Goal: Task Accomplishment & Management: Complete application form

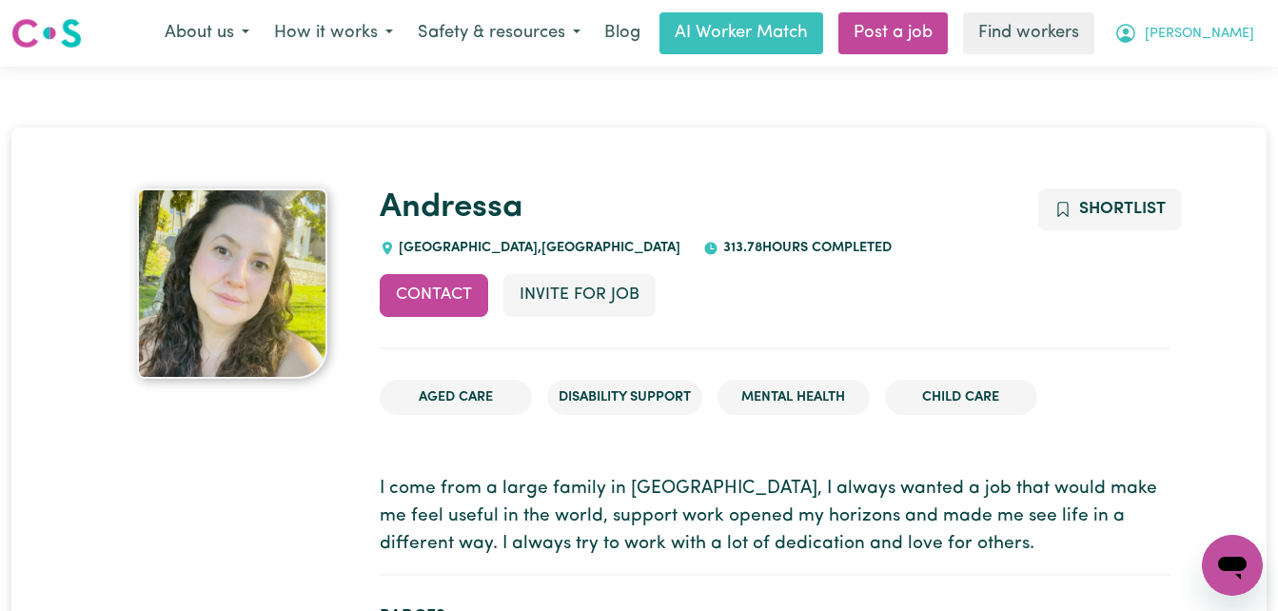
click at [1225, 32] on span "[PERSON_NAME]" at bounding box center [1199, 34] width 109 height 21
click at [1196, 64] on link "My Dashboard" at bounding box center [1190, 74] width 150 height 36
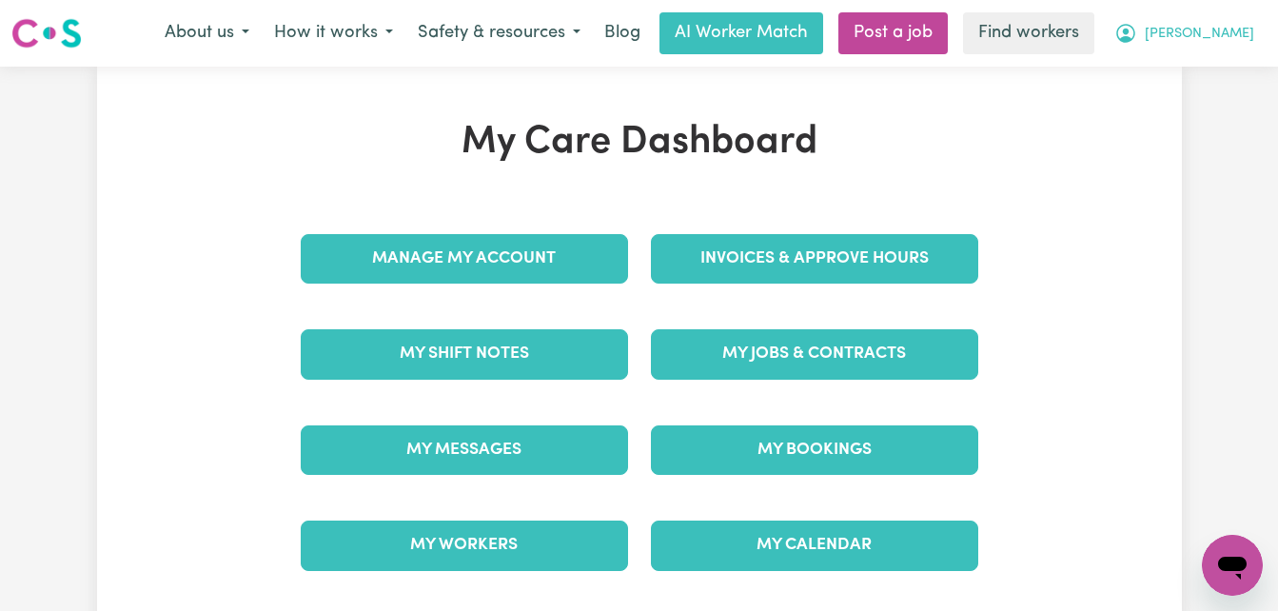
click at [1215, 34] on span "[PERSON_NAME]" at bounding box center [1199, 34] width 109 height 21
click at [1188, 73] on link "My Dashboard" at bounding box center [1190, 74] width 150 height 36
click at [979, 117] on div "My Care Dashboard Manage My Account Invoices & Approve Hours My Shift Notes My …" at bounding box center [639, 357] width 1085 height 580
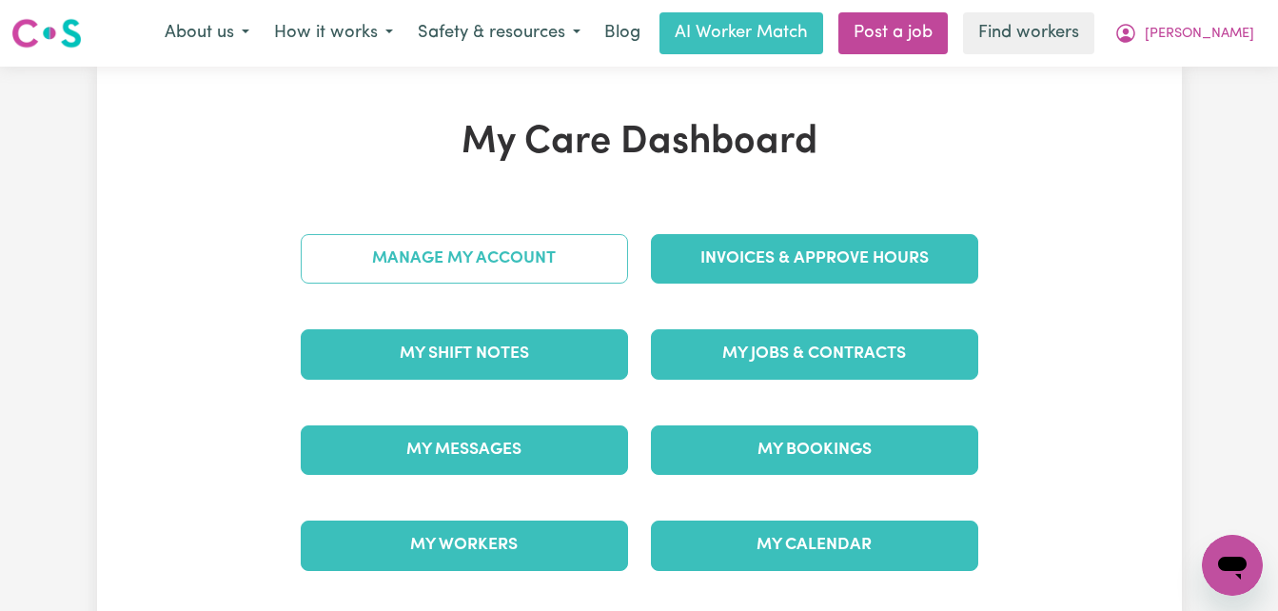
click at [506, 262] on link "Manage My Account" at bounding box center [464, 258] width 327 height 49
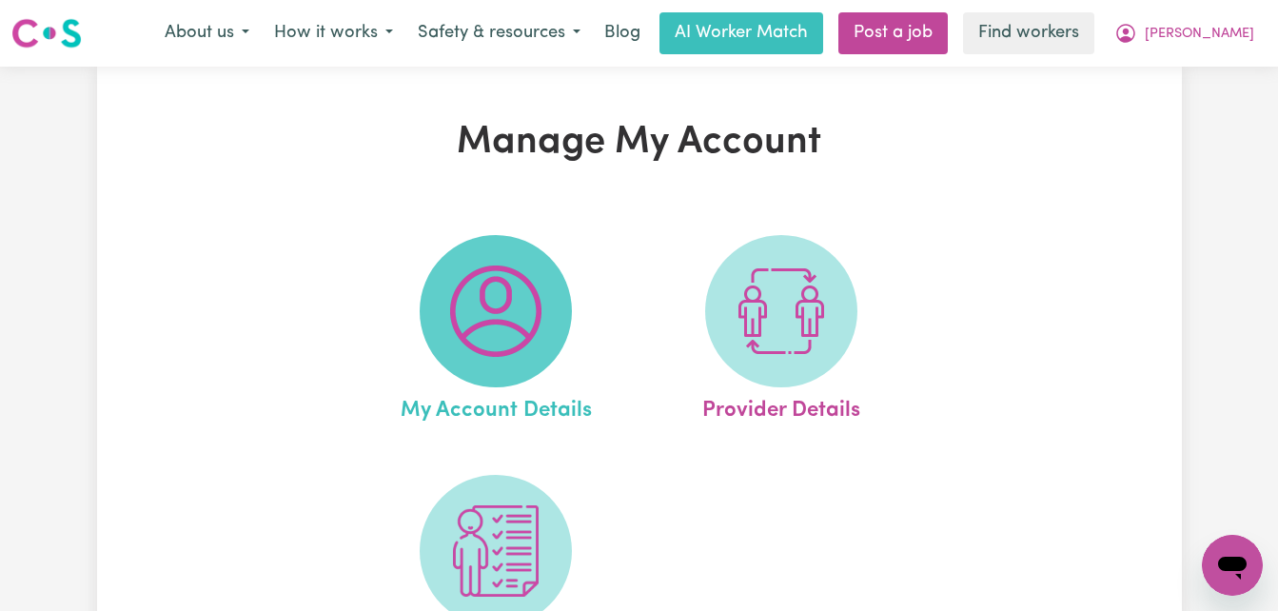
click at [507, 264] on span at bounding box center [496, 311] width 152 height 152
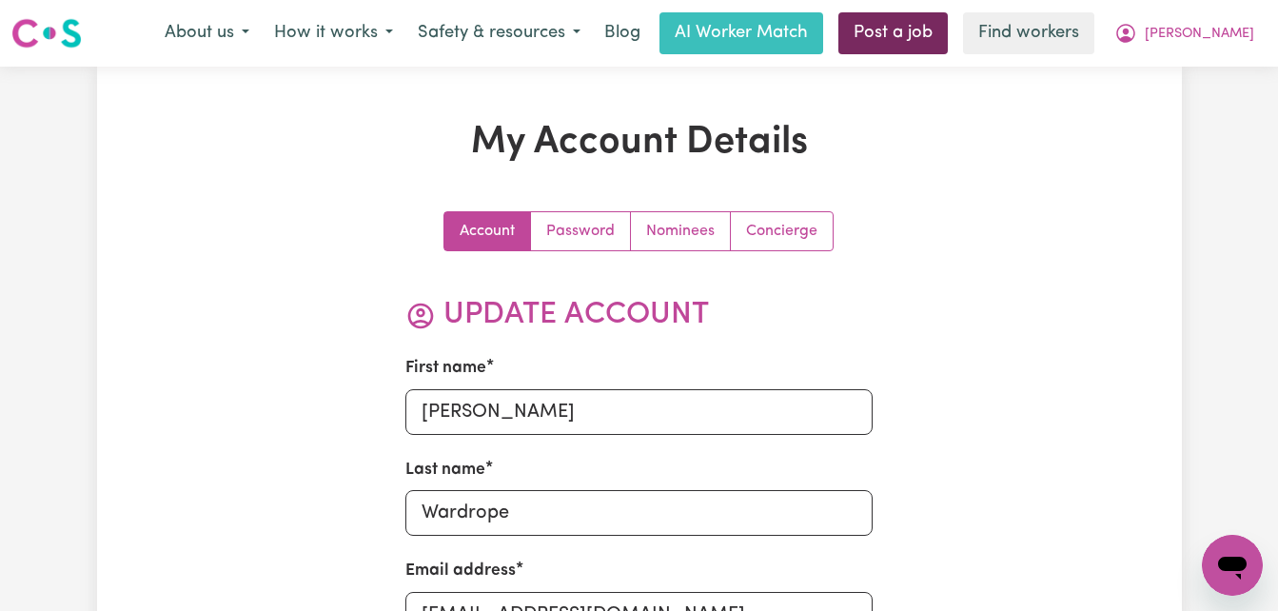
click at [945, 47] on link "Post a job" at bounding box center [892, 33] width 109 height 42
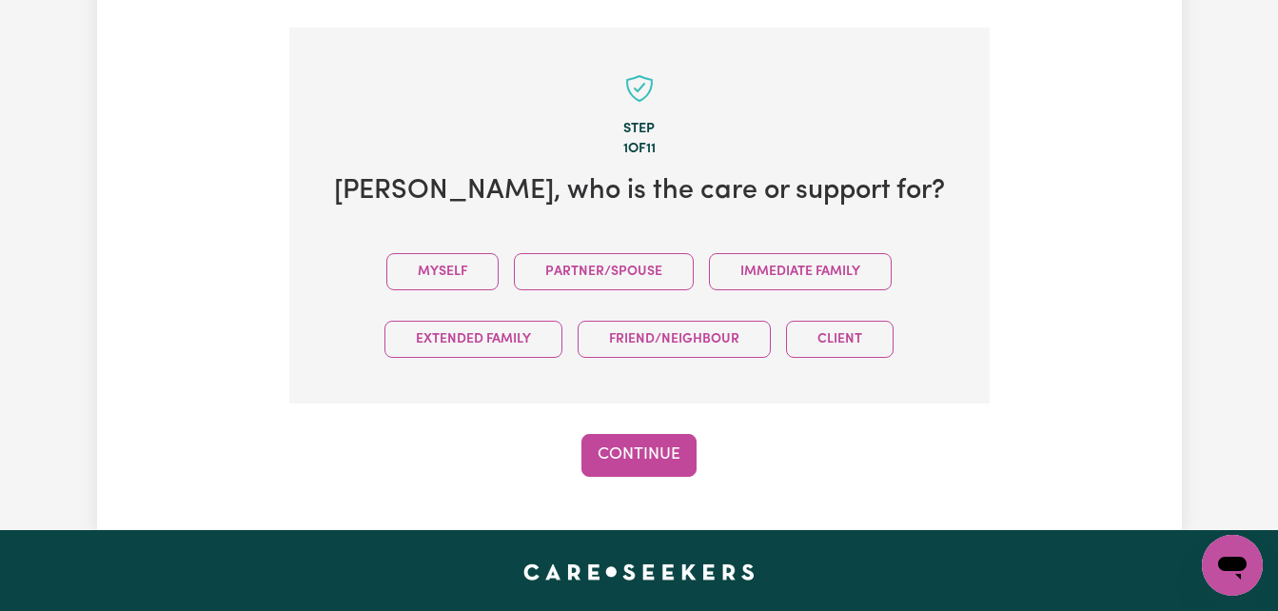
scroll to position [495, 0]
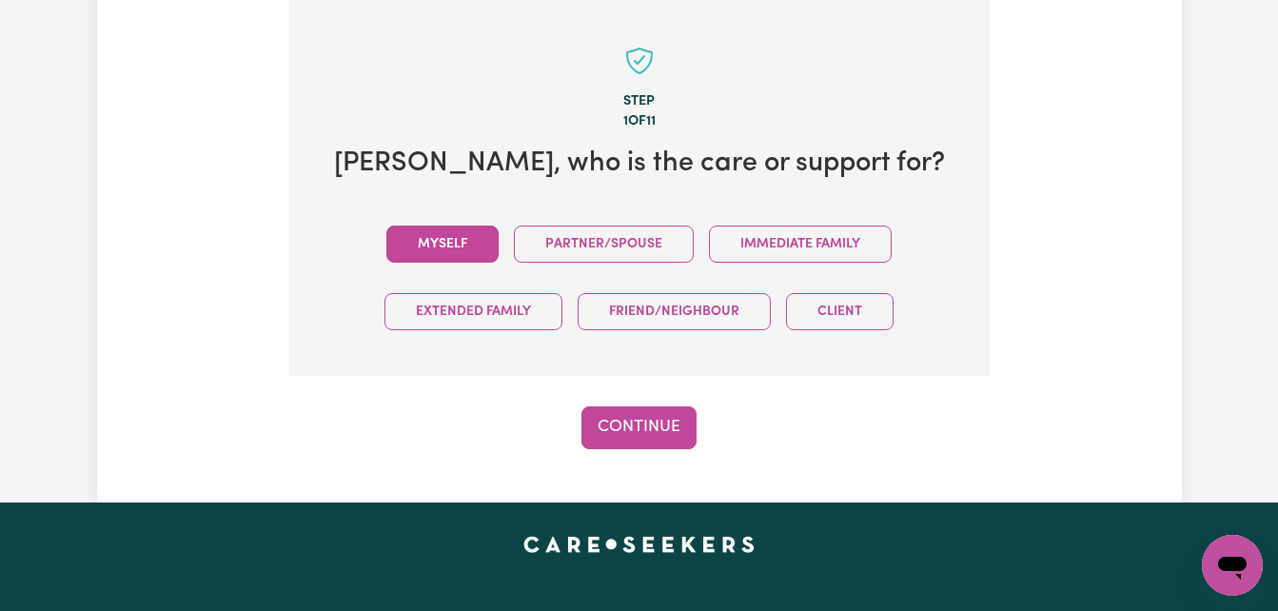
click at [433, 244] on button "Myself" at bounding box center [442, 243] width 112 height 37
click at [645, 429] on button "Continue" at bounding box center [638, 427] width 115 height 42
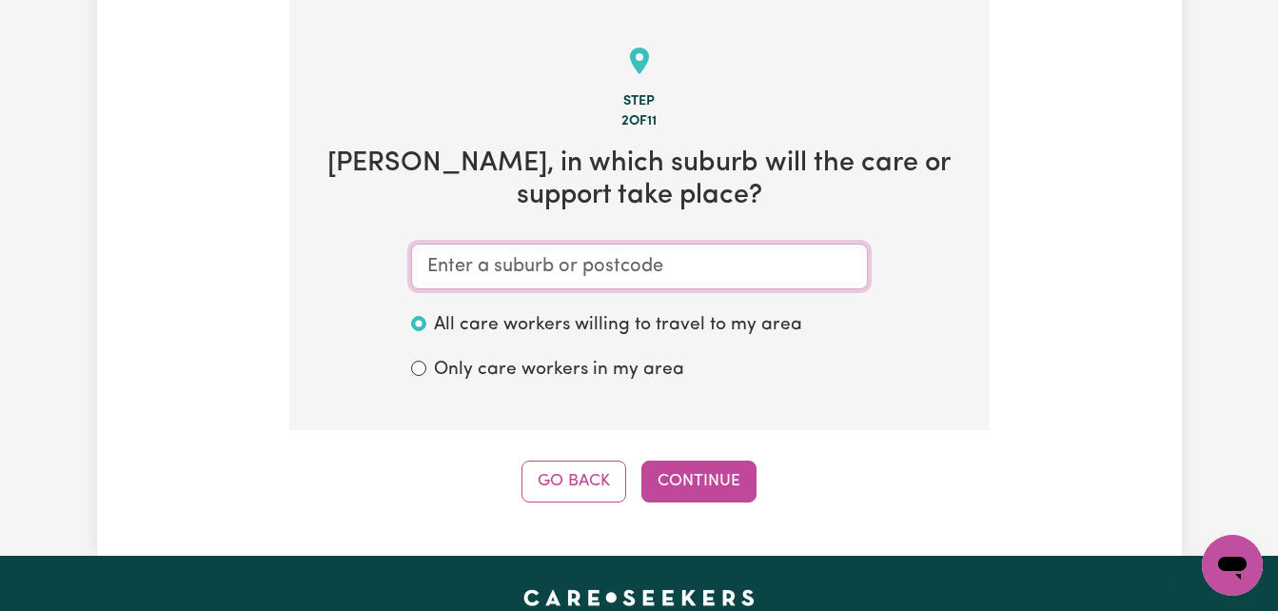
click at [654, 272] on input "text" at bounding box center [639, 267] width 457 height 46
type input "FR"
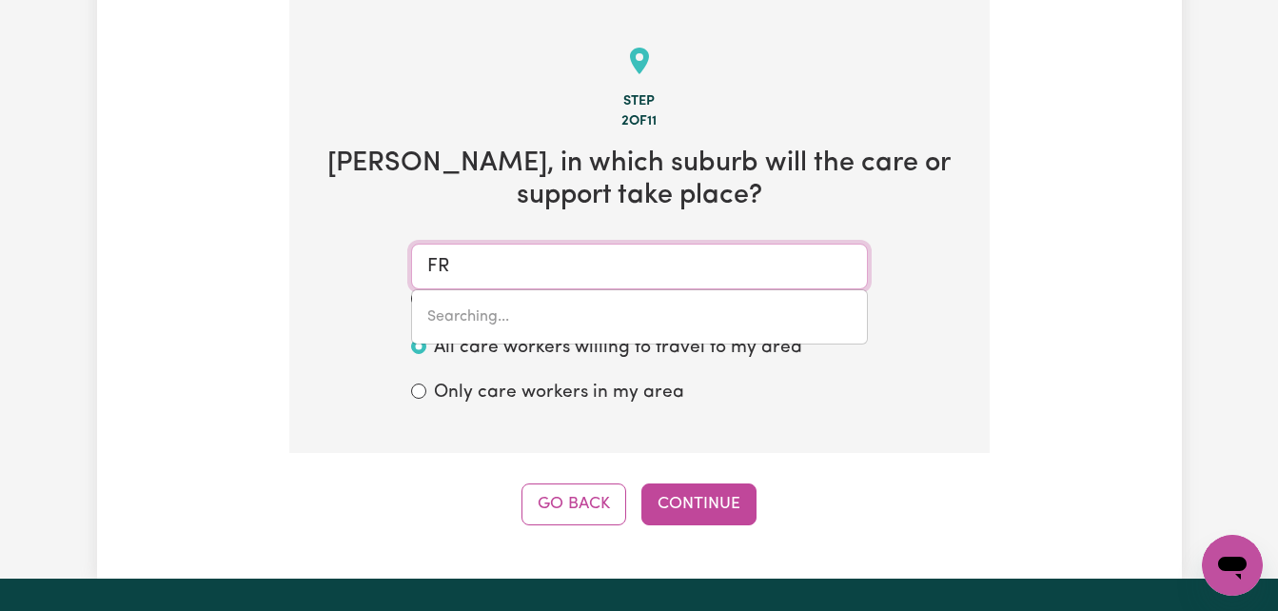
type input "FRAHNS, [GEOGRAPHIC_DATA], 5238"
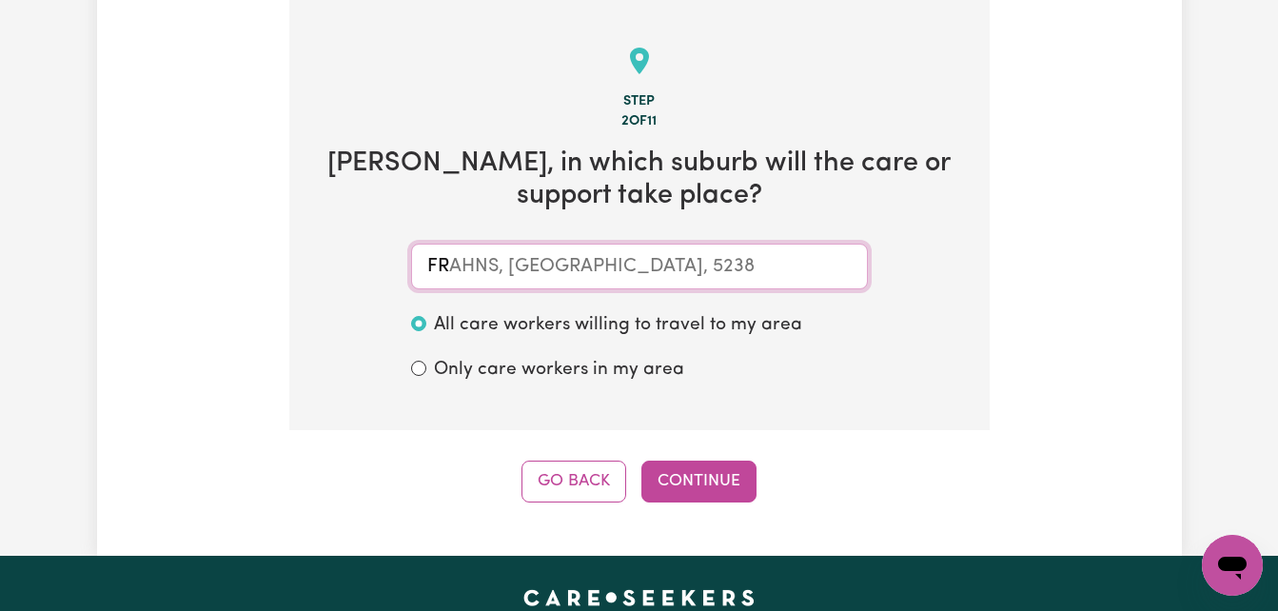
type input "F"
type input "FR"
type input "FRAHNS, [GEOGRAPHIC_DATA], 5238"
type input "FRE"
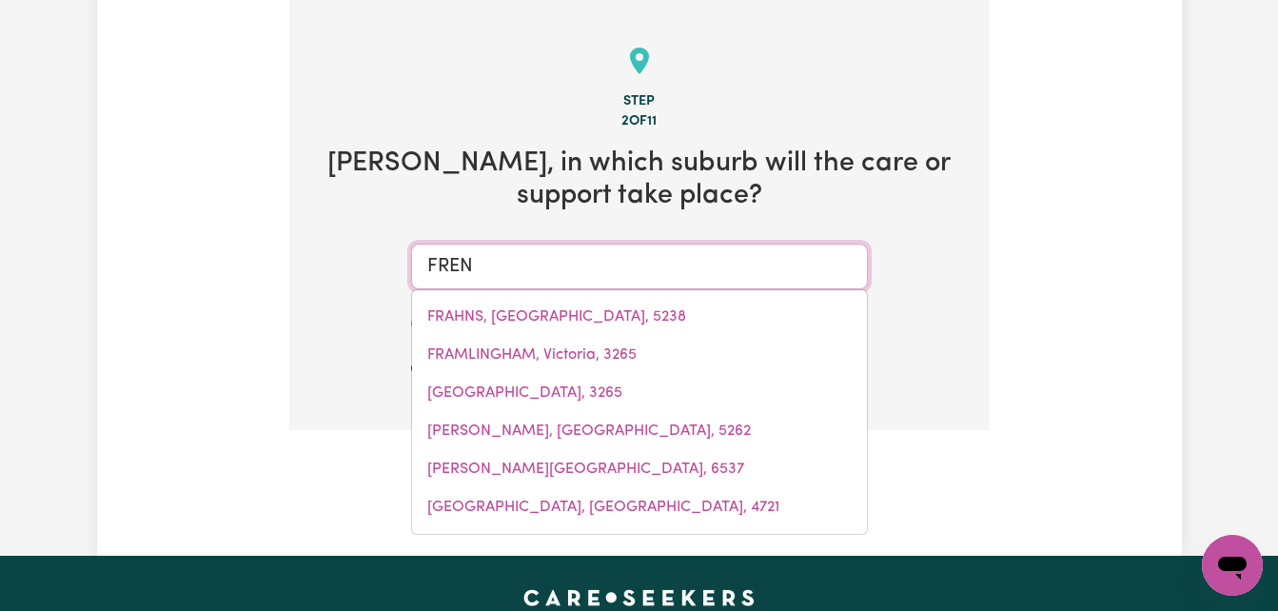
type input "FRENC"
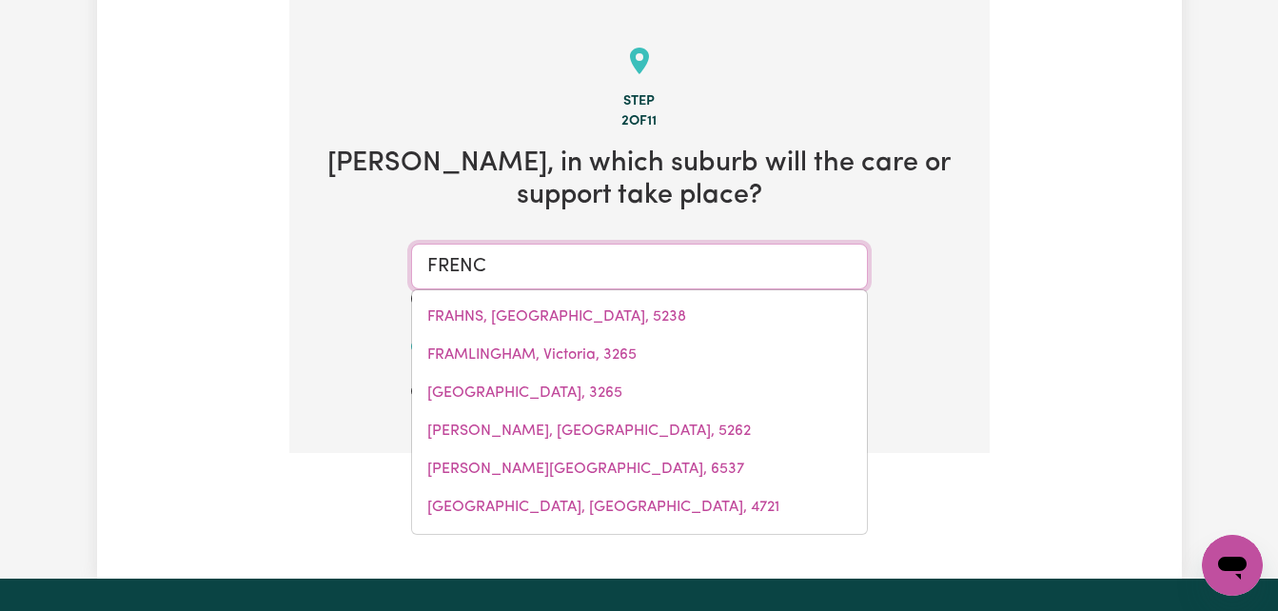
type input "[GEOGRAPHIC_DATA], [GEOGRAPHIC_DATA], 3921"
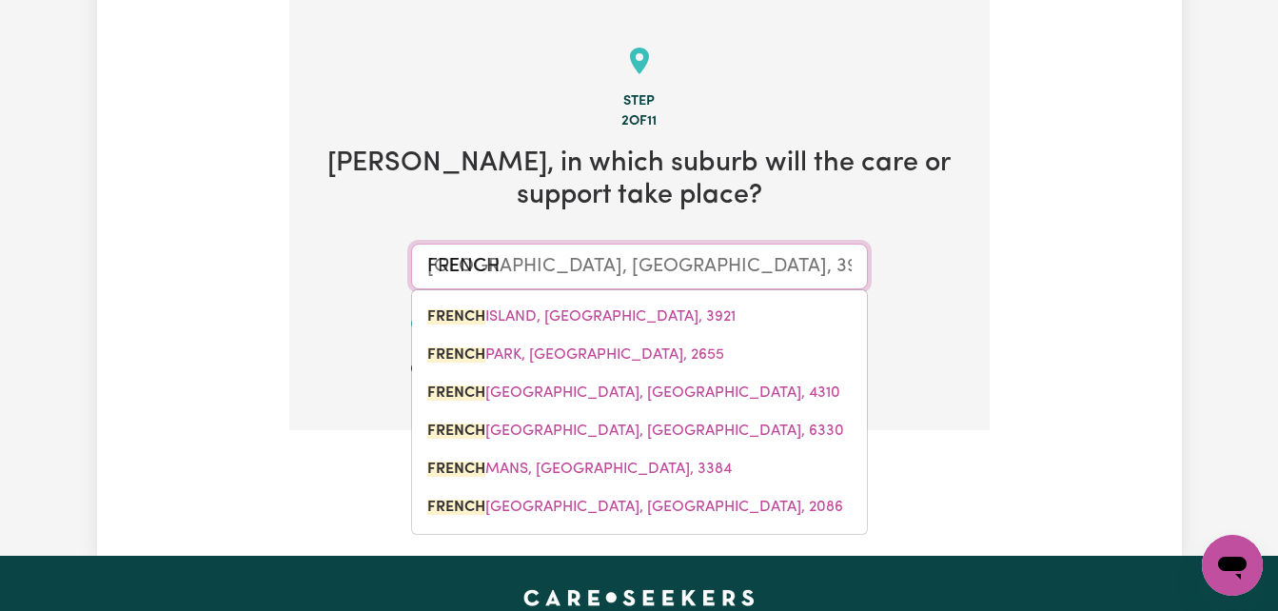
type input "FRENCHS"
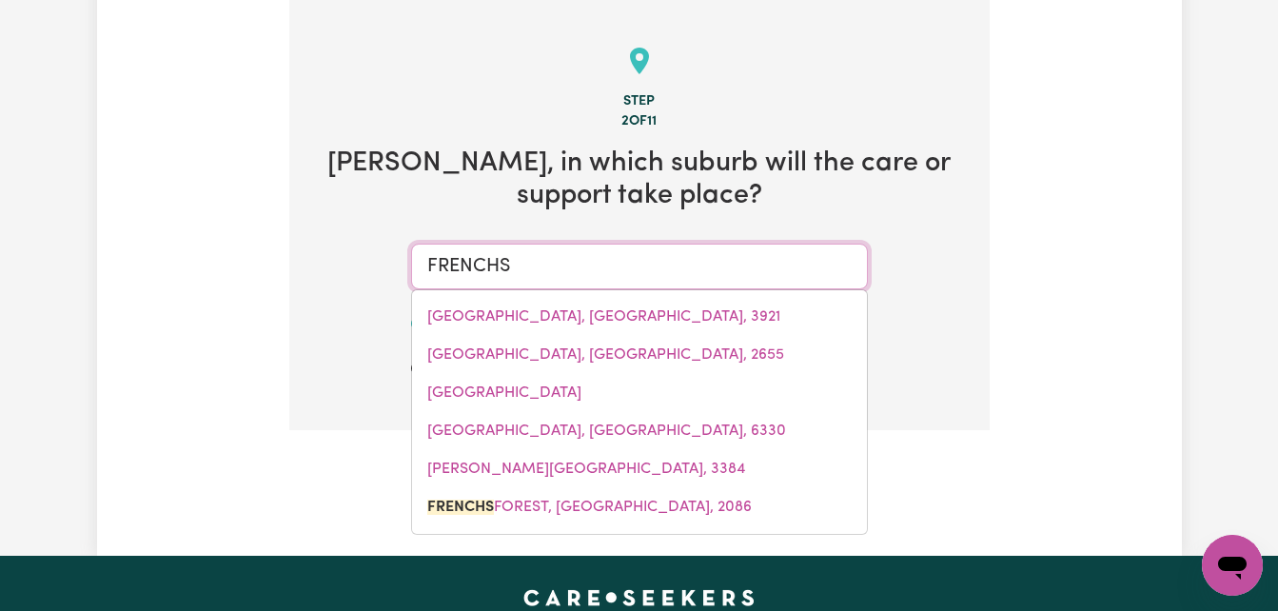
type input "FRENCHS"
type input "[GEOGRAPHIC_DATA], [GEOGRAPHIC_DATA], 2086"
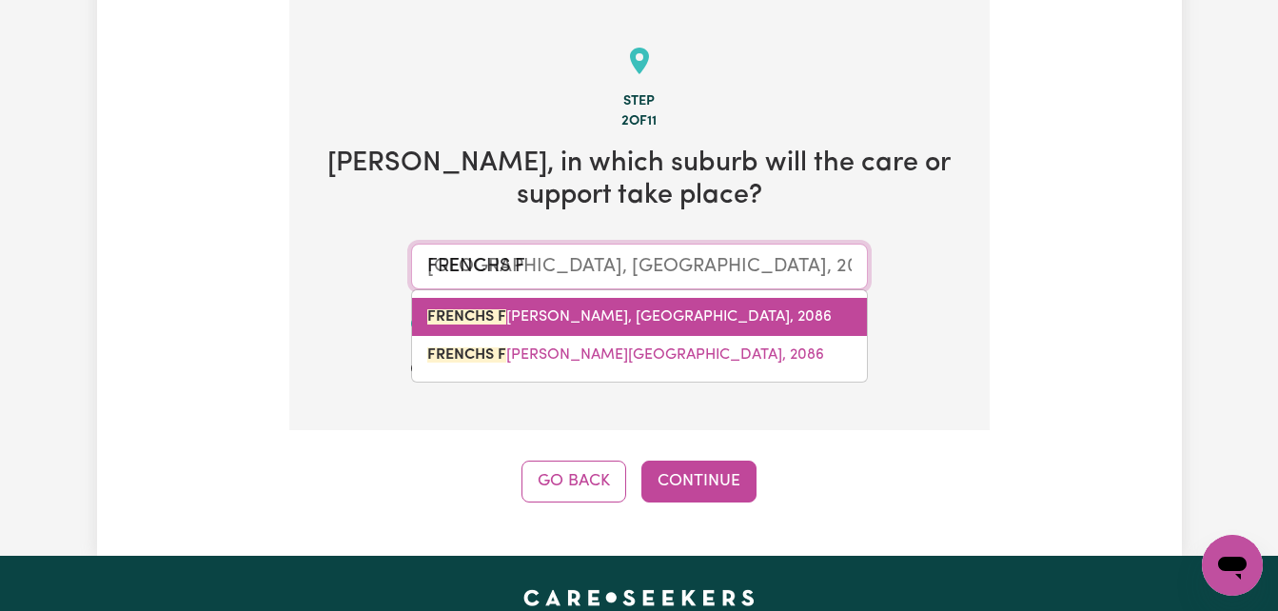
click at [687, 320] on span "[STREET_ADDRESS][PERSON_NAME]" at bounding box center [629, 316] width 404 height 15
type input "[GEOGRAPHIC_DATA], [GEOGRAPHIC_DATA], 2086"
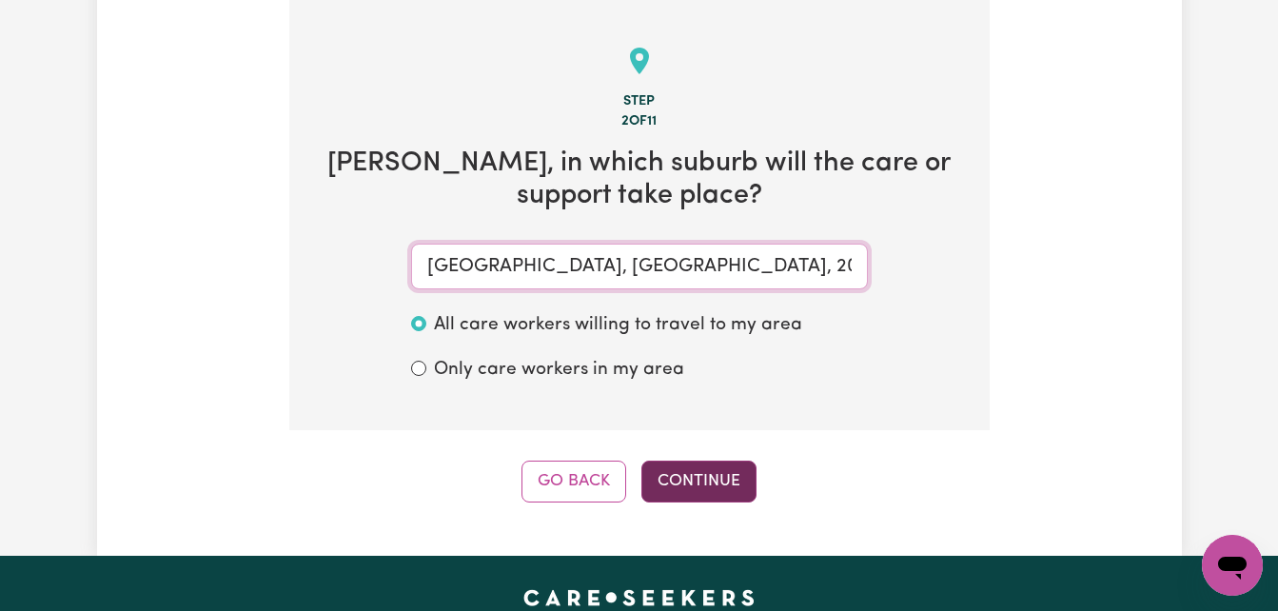
type input "[GEOGRAPHIC_DATA], [GEOGRAPHIC_DATA], 2086"
click at [702, 468] on button "Continue" at bounding box center [698, 481] width 115 height 42
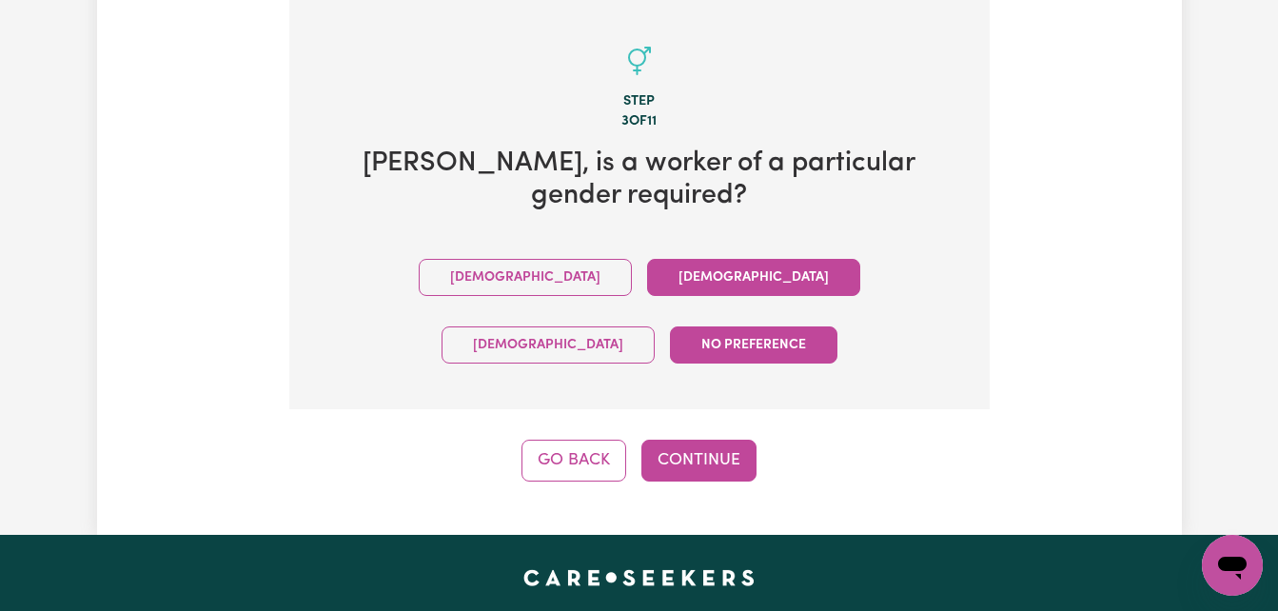
click at [647, 281] on button "[DEMOGRAPHIC_DATA]" at bounding box center [753, 277] width 213 height 37
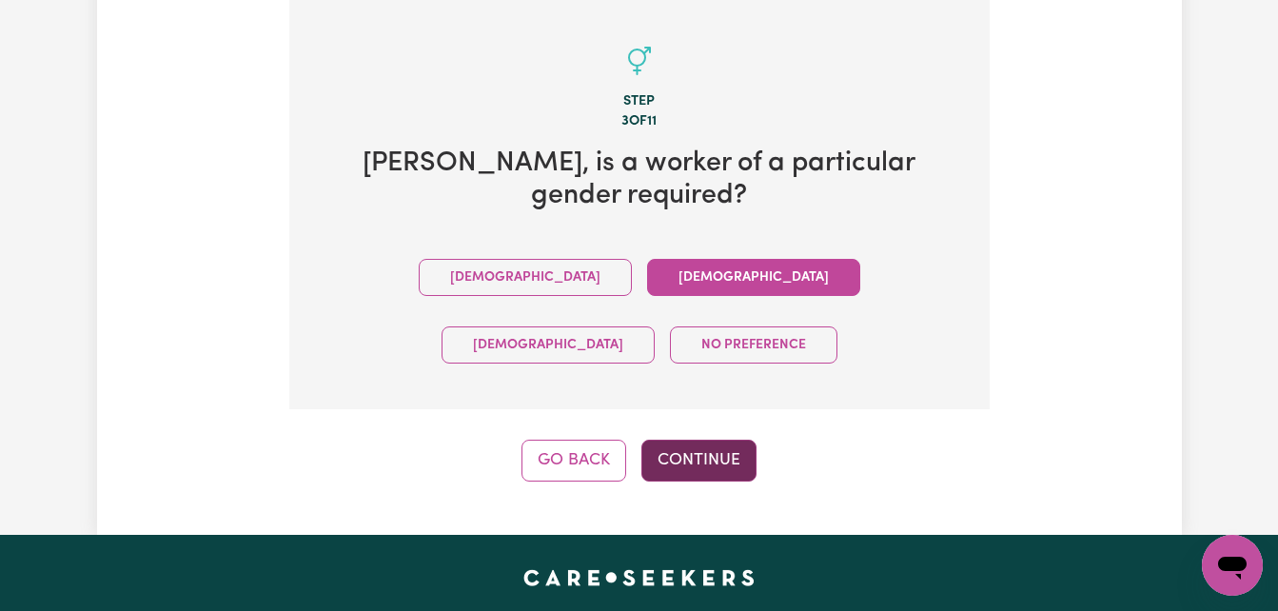
click at [700, 440] on button "Continue" at bounding box center [698, 461] width 115 height 42
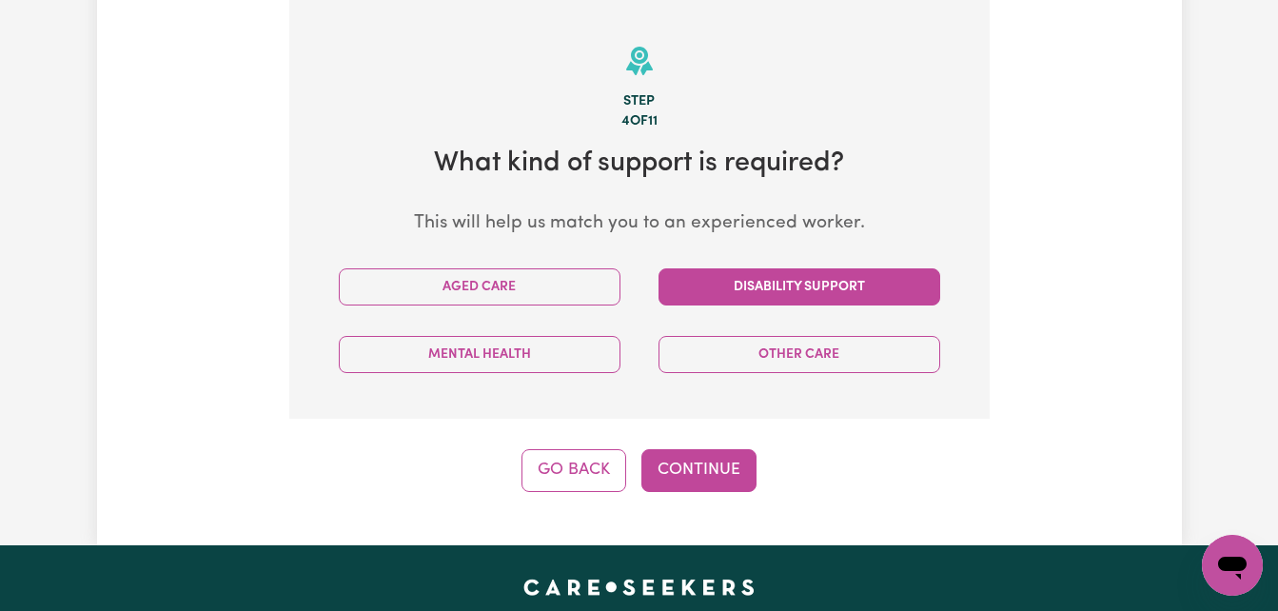
click at [731, 275] on button "Disability Support" at bounding box center [799, 286] width 282 height 37
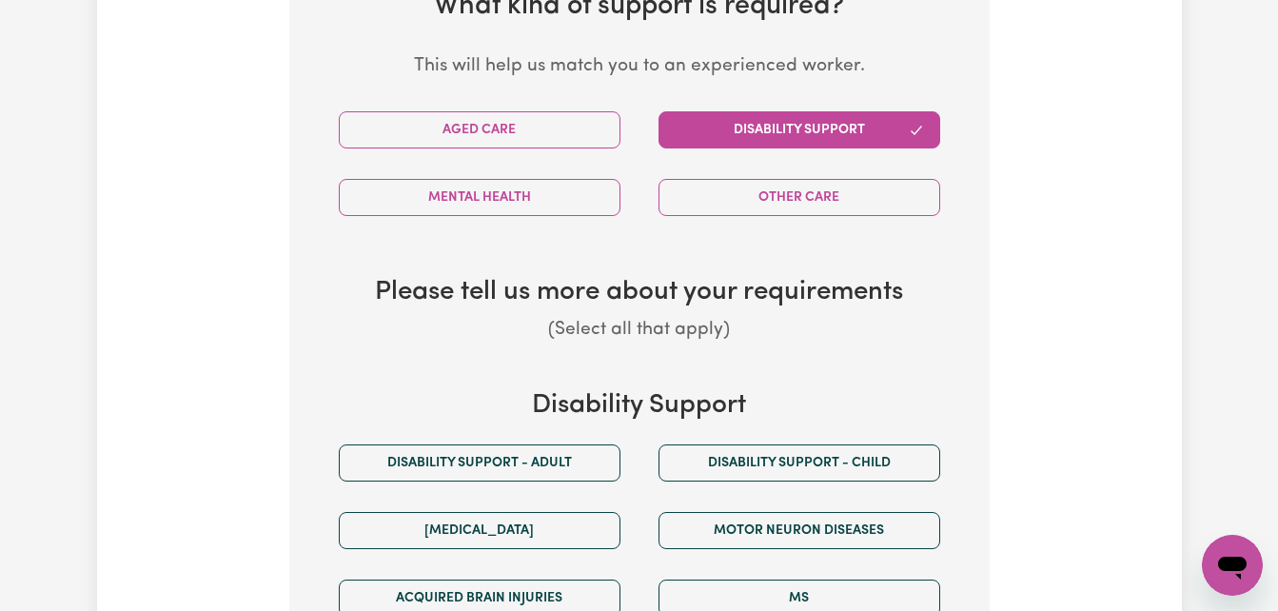
scroll to position [685, 0]
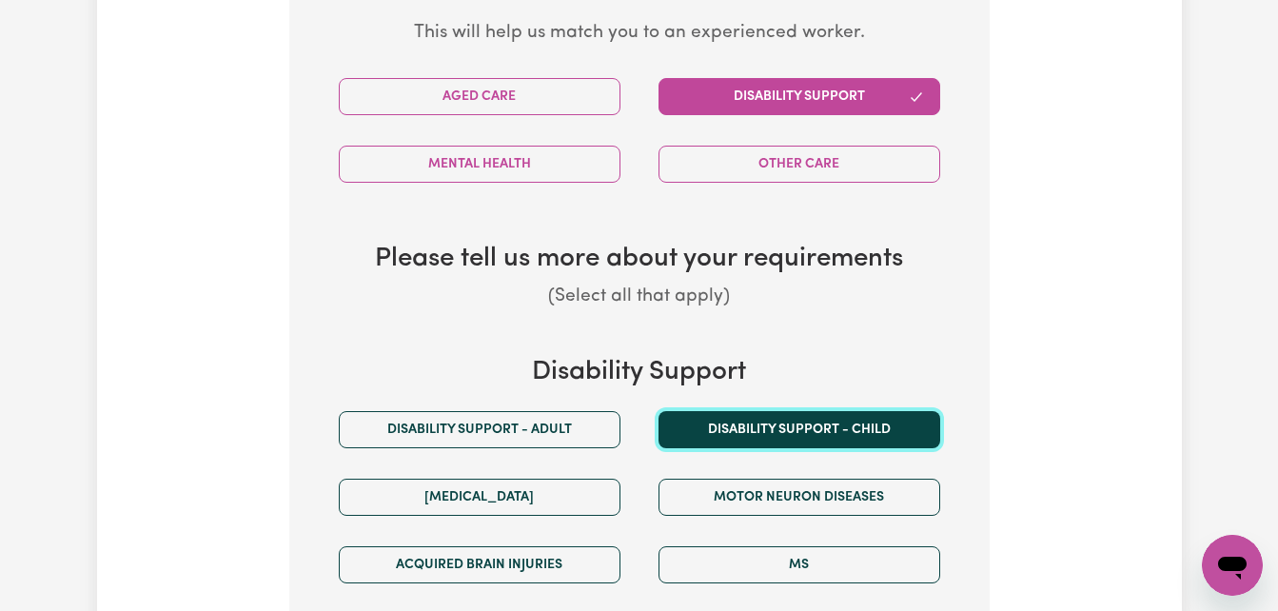
click at [764, 421] on button "Disability support - Child" at bounding box center [799, 429] width 282 height 37
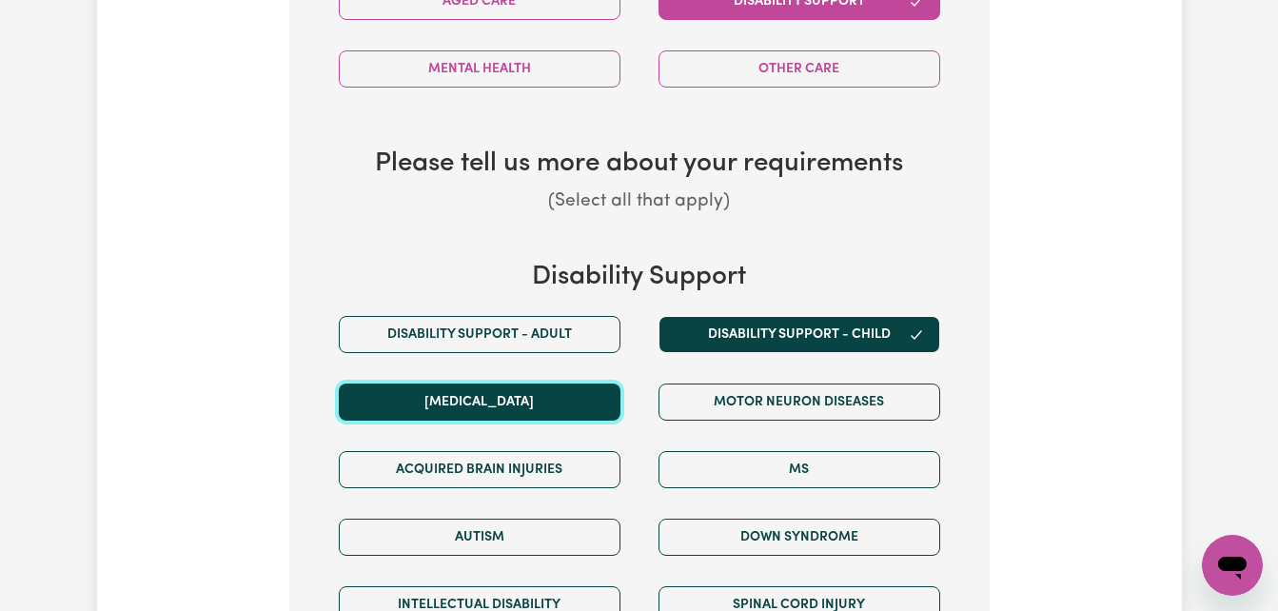
click at [584, 410] on button "[MEDICAL_DATA]" at bounding box center [480, 401] width 282 height 37
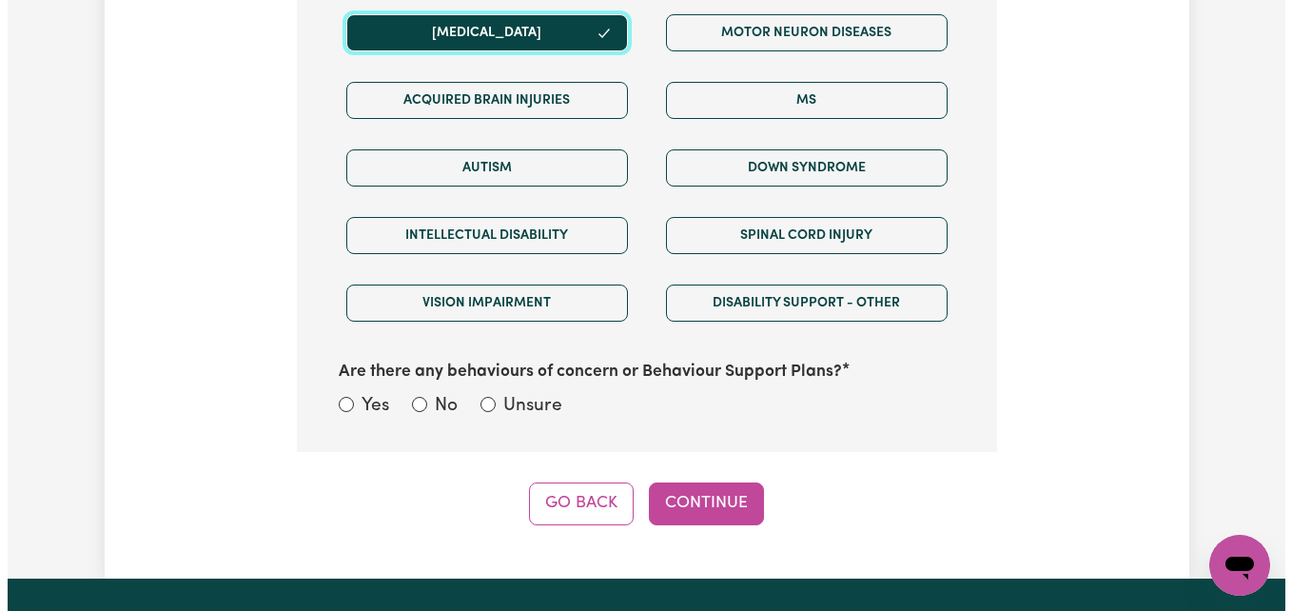
scroll to position [1161, 0]
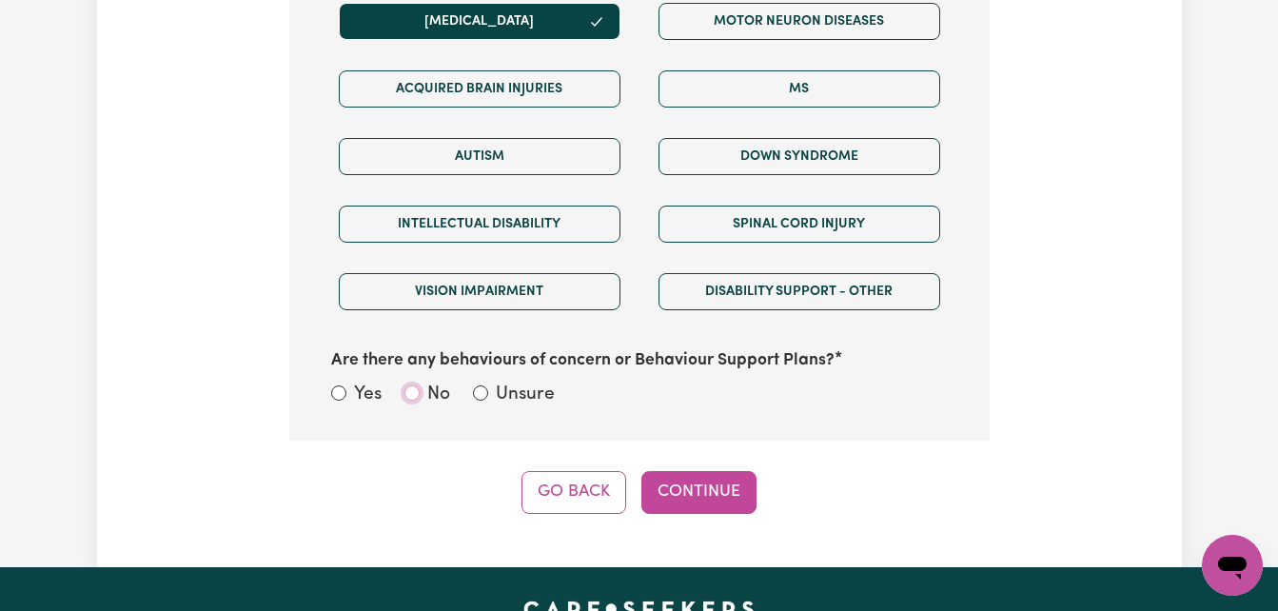
click at [410, 398] on input "No" at bounding box center [411, 392] width 15 height 15
radio input "true"
click at [724, 473] on button "Continue" at bounding box center [698, 492] width 115 height 42
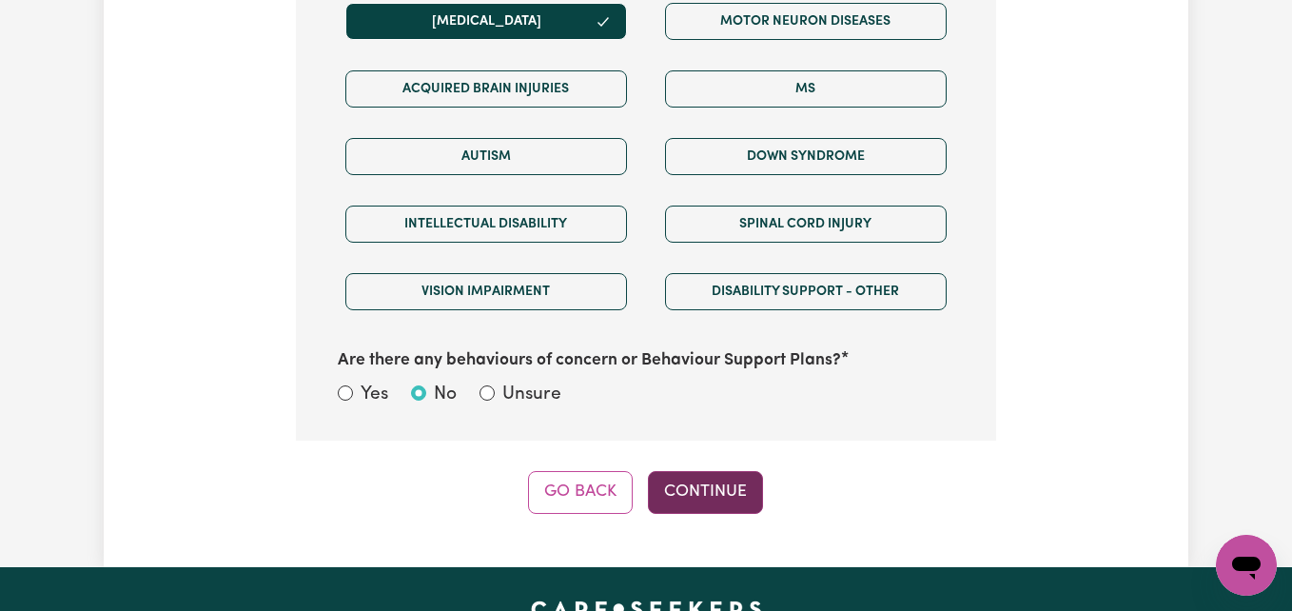
select select "NDIS_FUNDING_SELF_MANAGED"
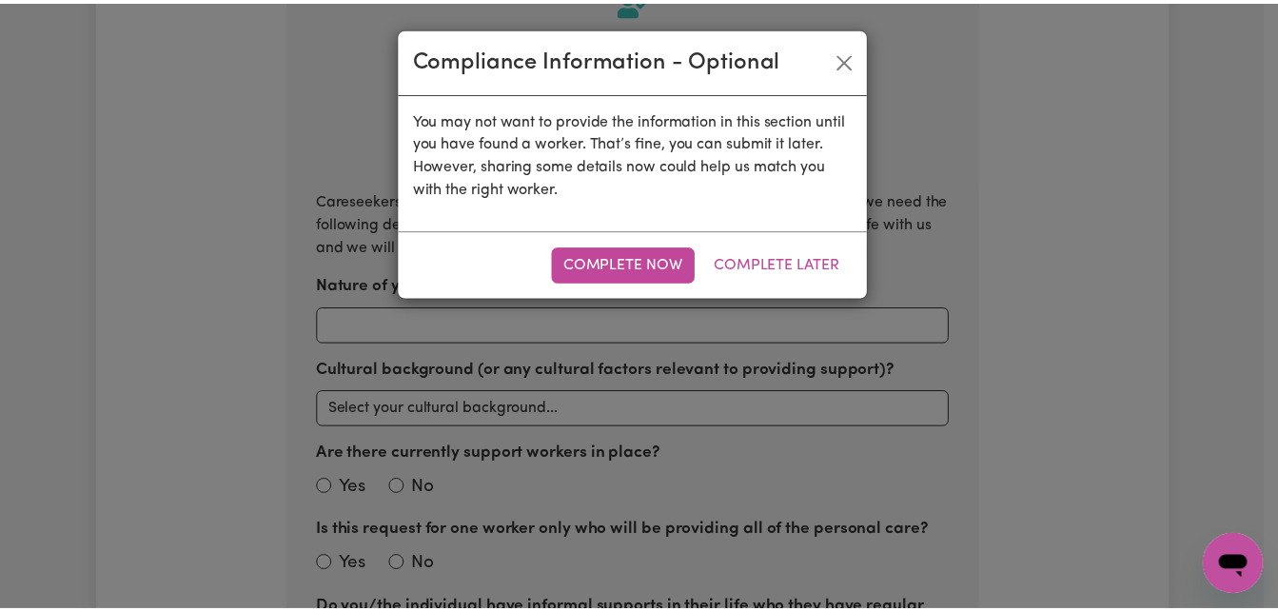
scroll to position [495, 0]
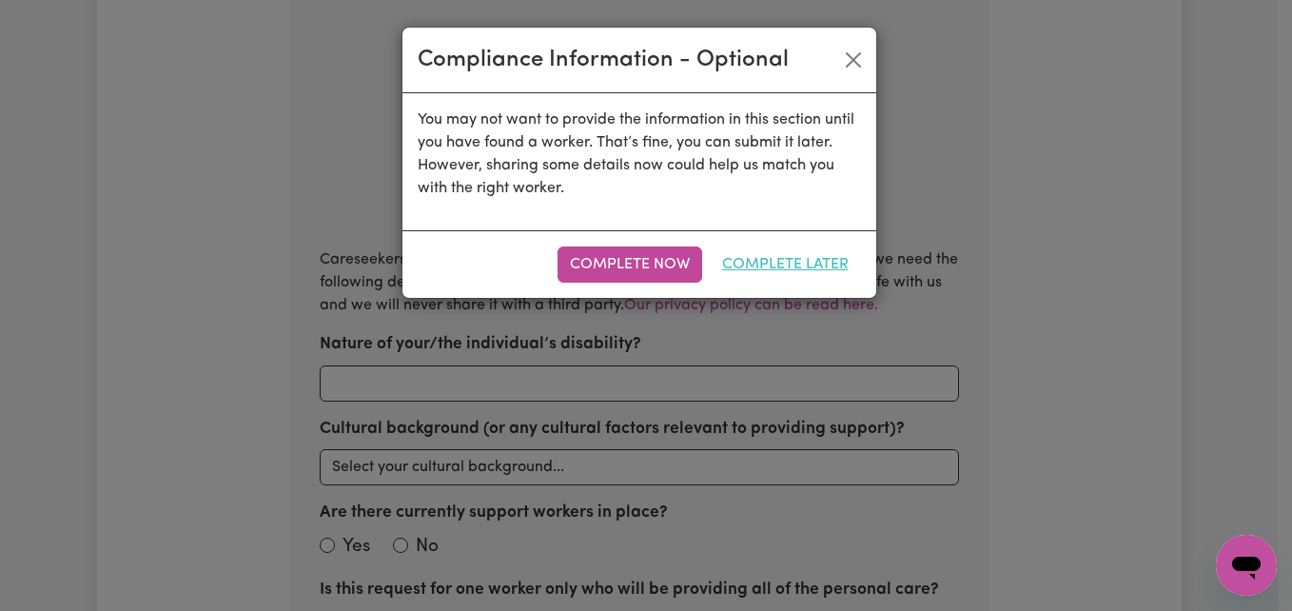
click at [804, 265] on button "Complete Later" at bounding box center [785, 264] width 151 height 36
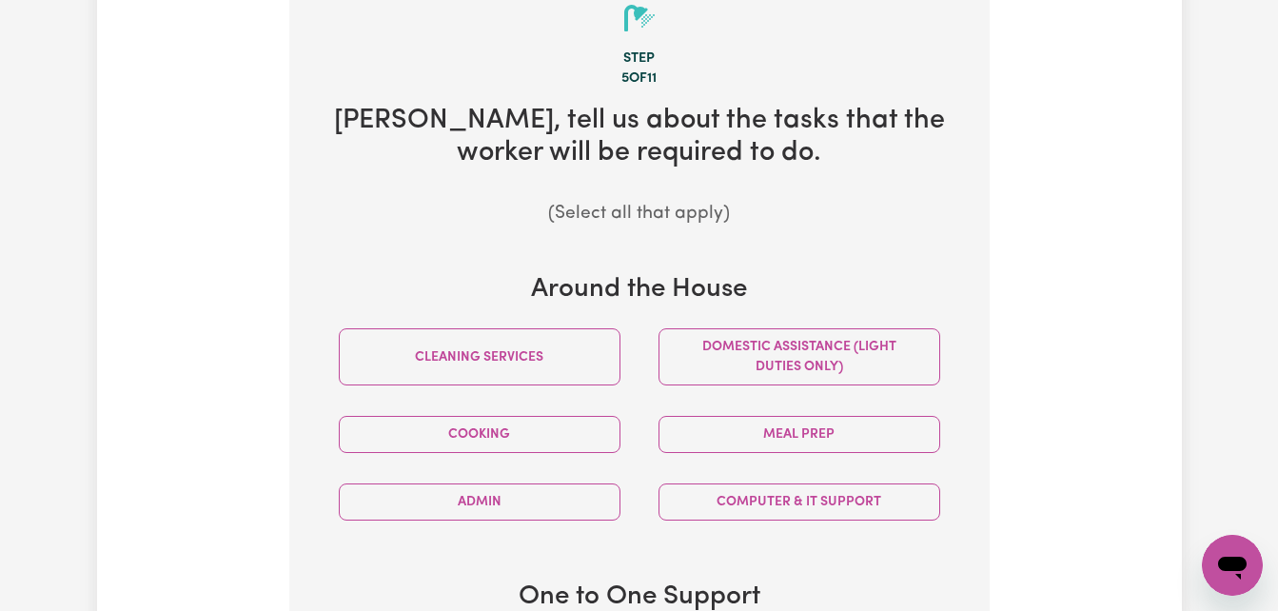
scroll to position [571, 0]
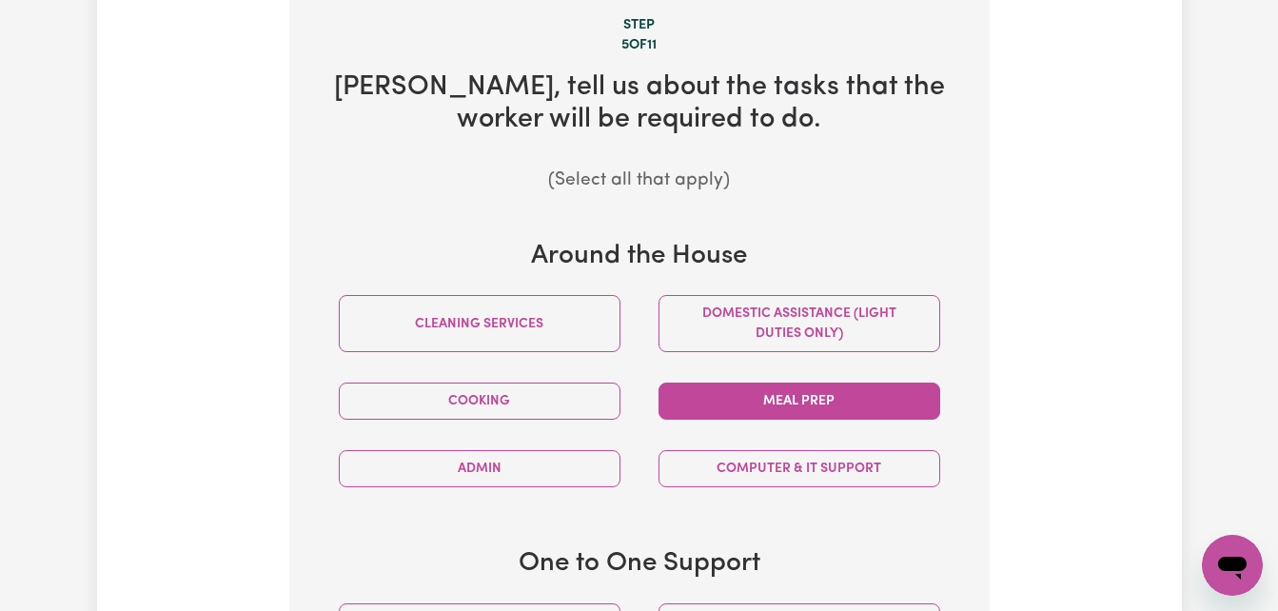
click at [779, 394] on button "Meal prep" at bounding box center [799, 400] width 282 height 37
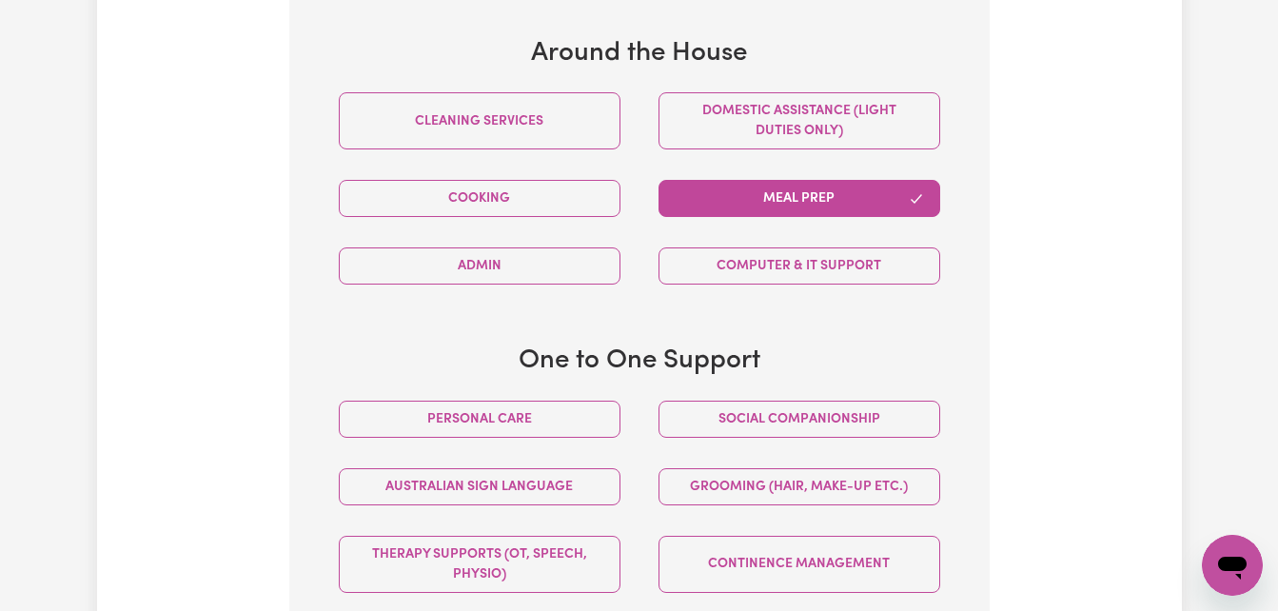
scroll to position [856, 0]
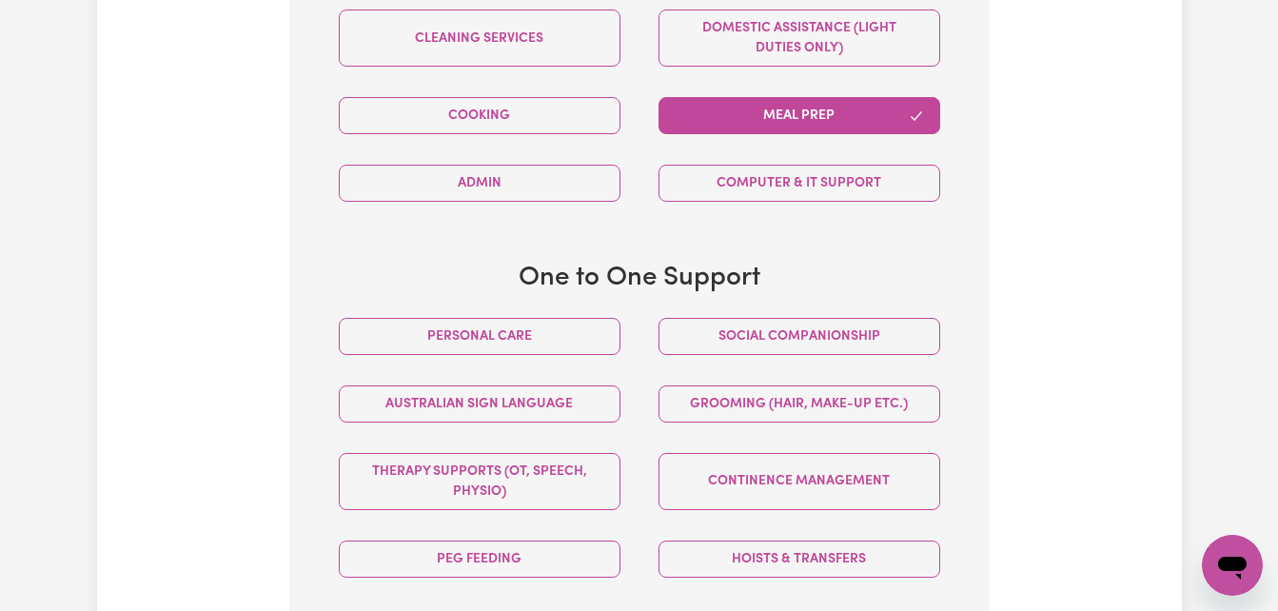
click at [914, 118] on icon "button" at bounding box center [916, 115] width 15 height 15
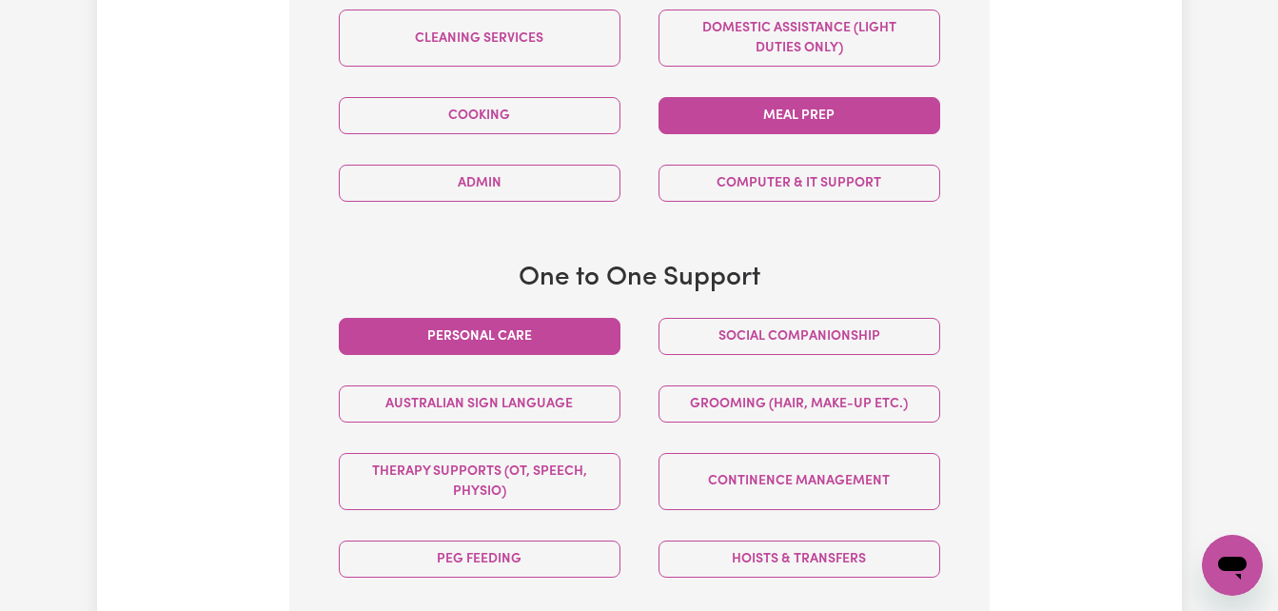
click at [566, 323] on button "Personal care" at bounding box center [480, 336] width 282 height 37
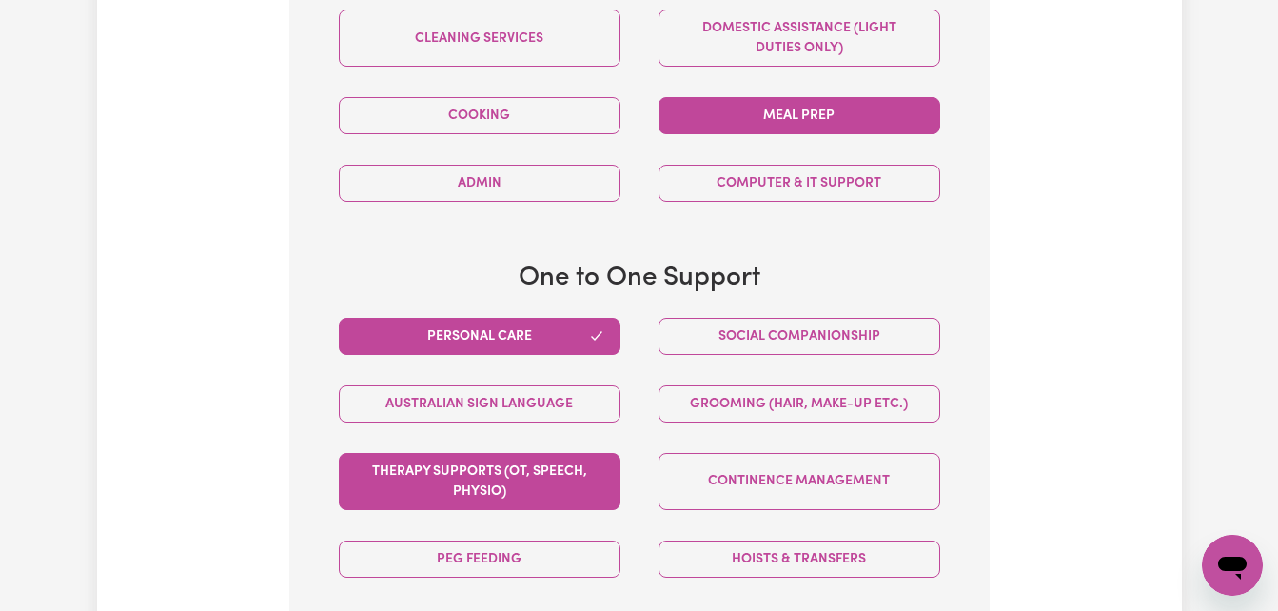
click at [584, 475] on button "Therapy Supports (OT, speech, physio)" at bounding box center [480, 481] width 282 height 57
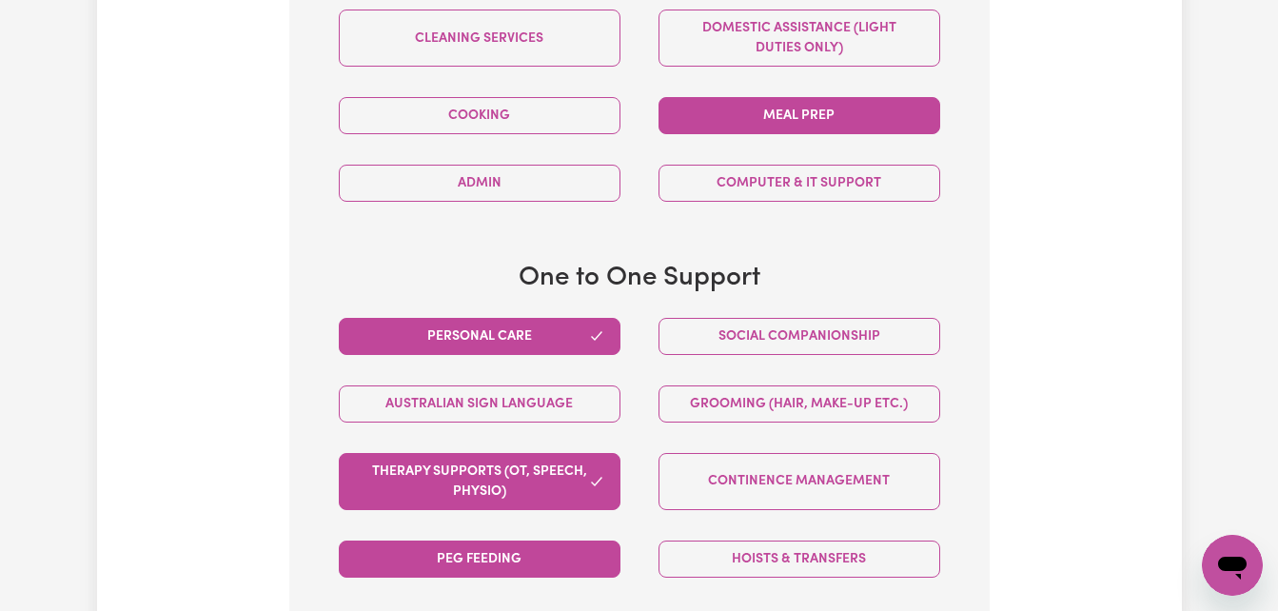
click at [578, 555] on button "PEG feeding" at bounding box center [480, 558] width 282 height 37
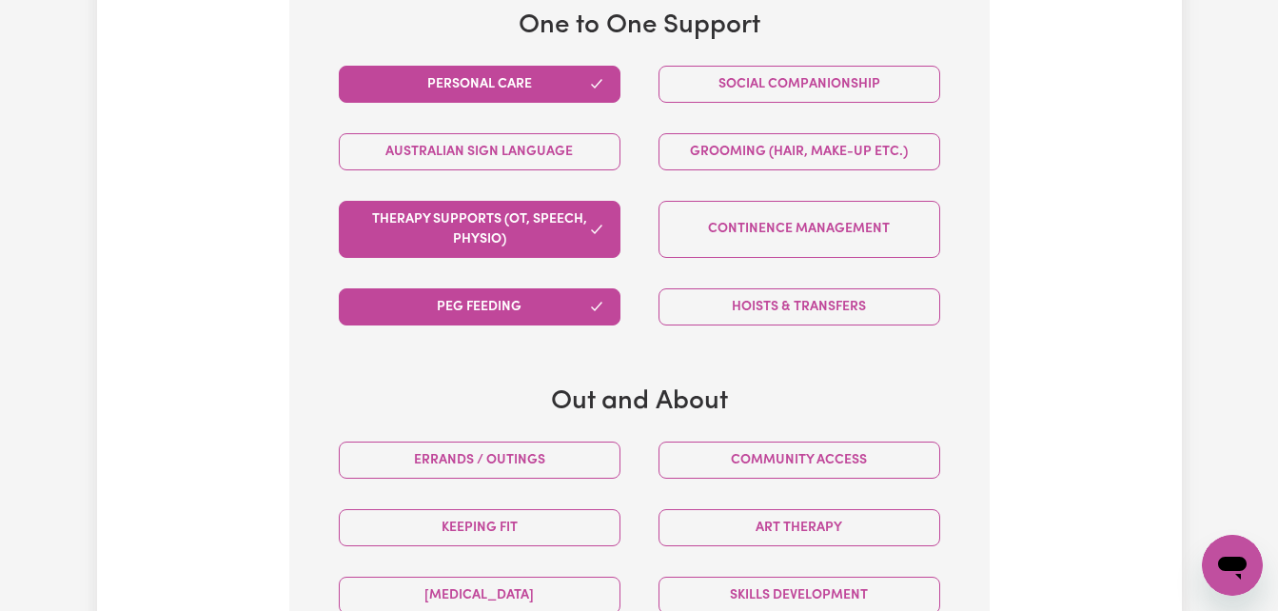
scroll to position [1142, 0]
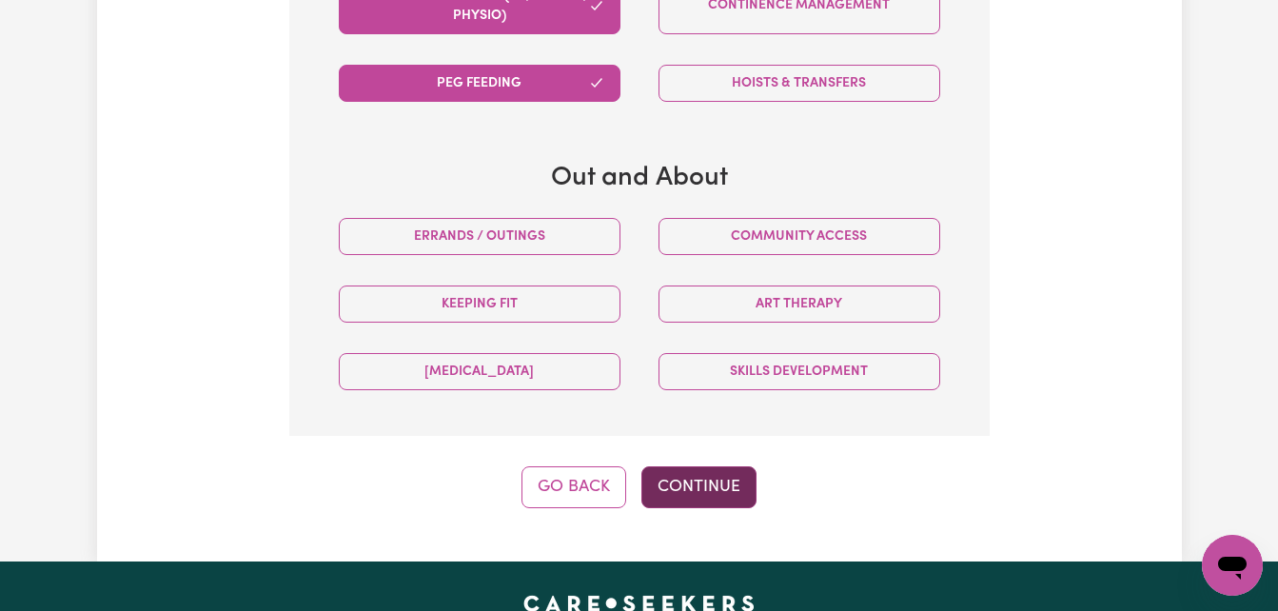
click at [696, 488] on button "Continue" at bounding box center [698, 487] width 115 height 42
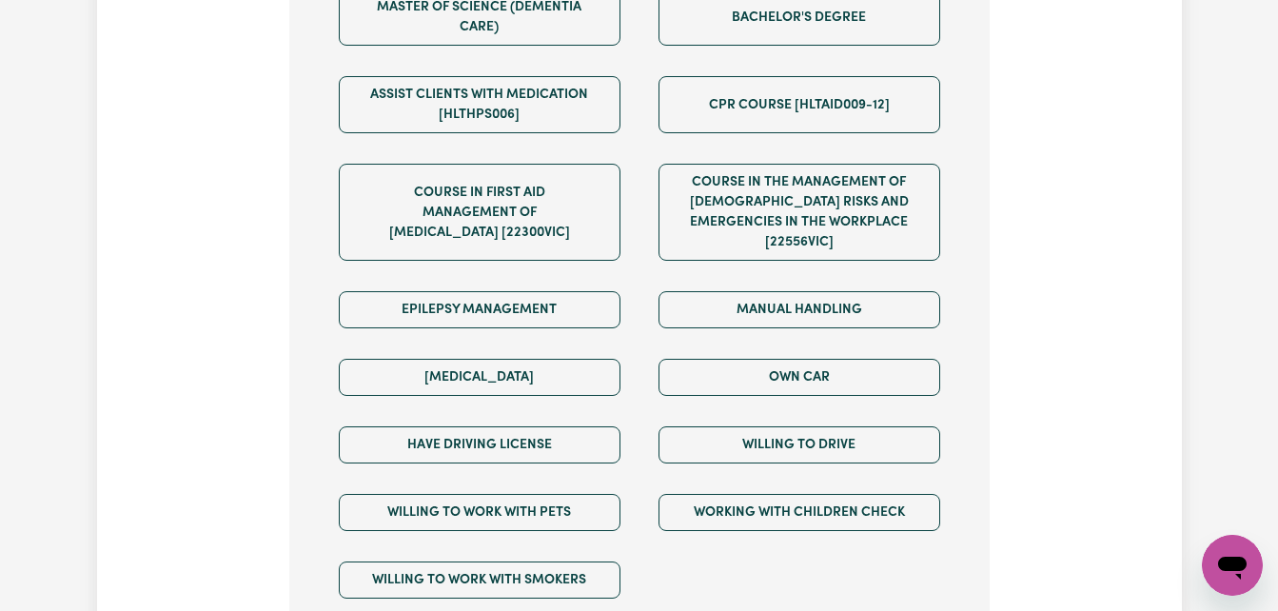
scroll to position [1256, 0]
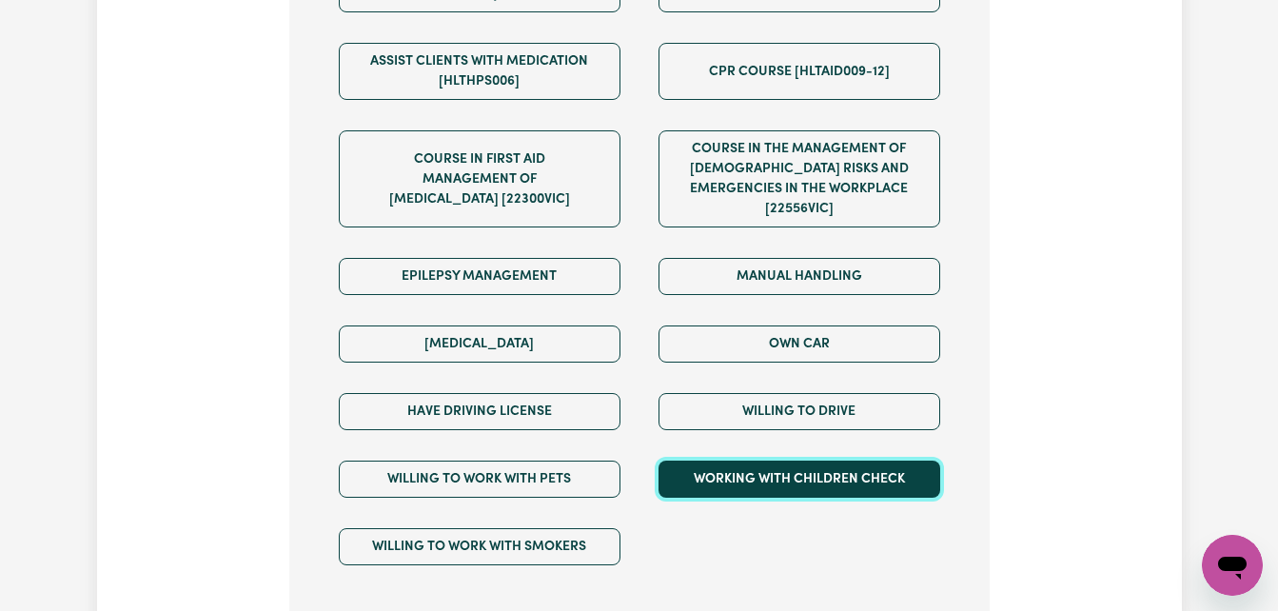
click at [887, 467] on button "Working with Children Check" at bounding box center [799, 478] width 282 height 37
click at [937, 460] on button "Working with Children Check" at bounding box center [799, 478] width 282 height 37
click at [871, 466] on button "Working with Children Check" at bounding box center [799, 478] width 282 height 37
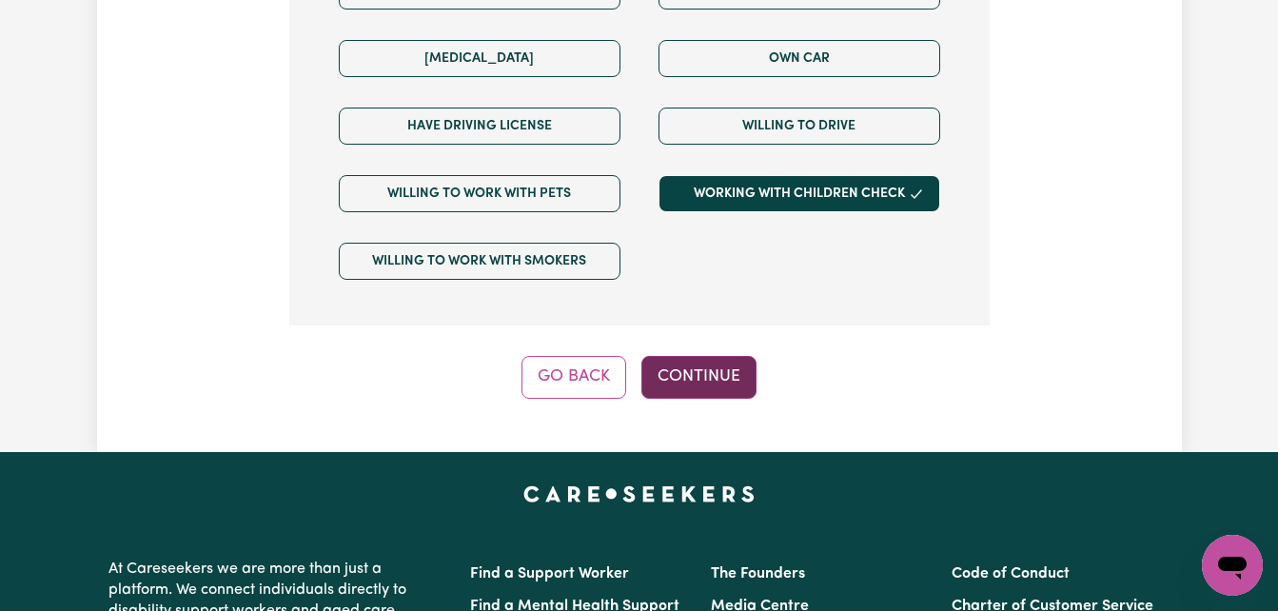
click at [734, 359] on button "Continue" at bounding box center [698, 377] width 115 height 42
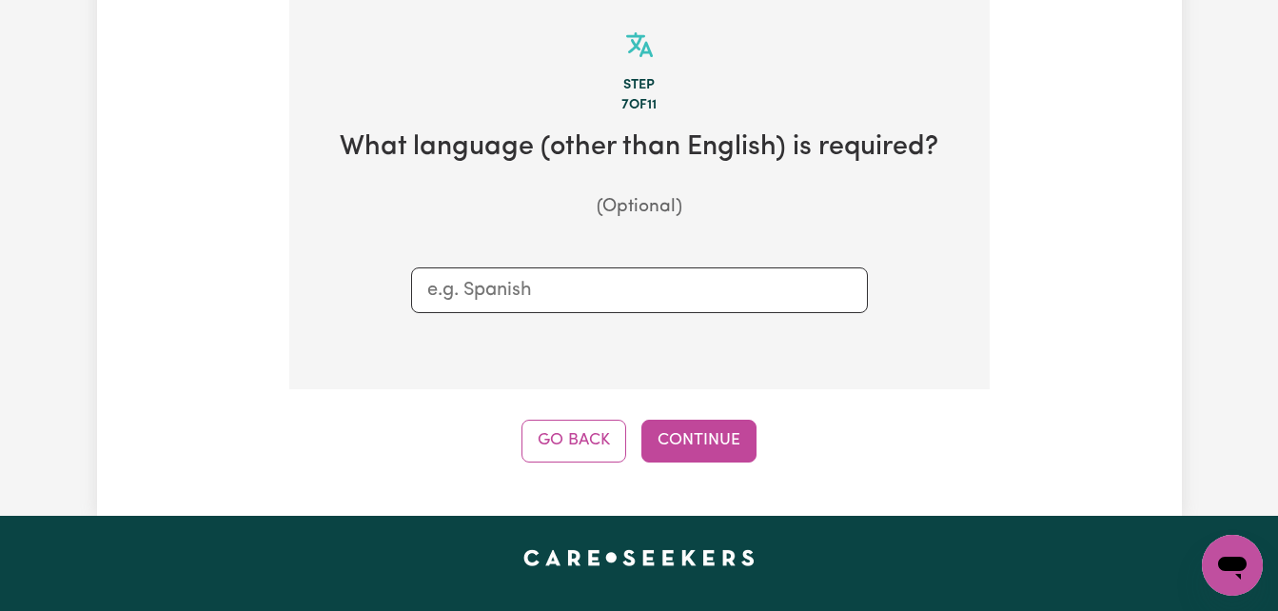
scroll to position [495, 0]
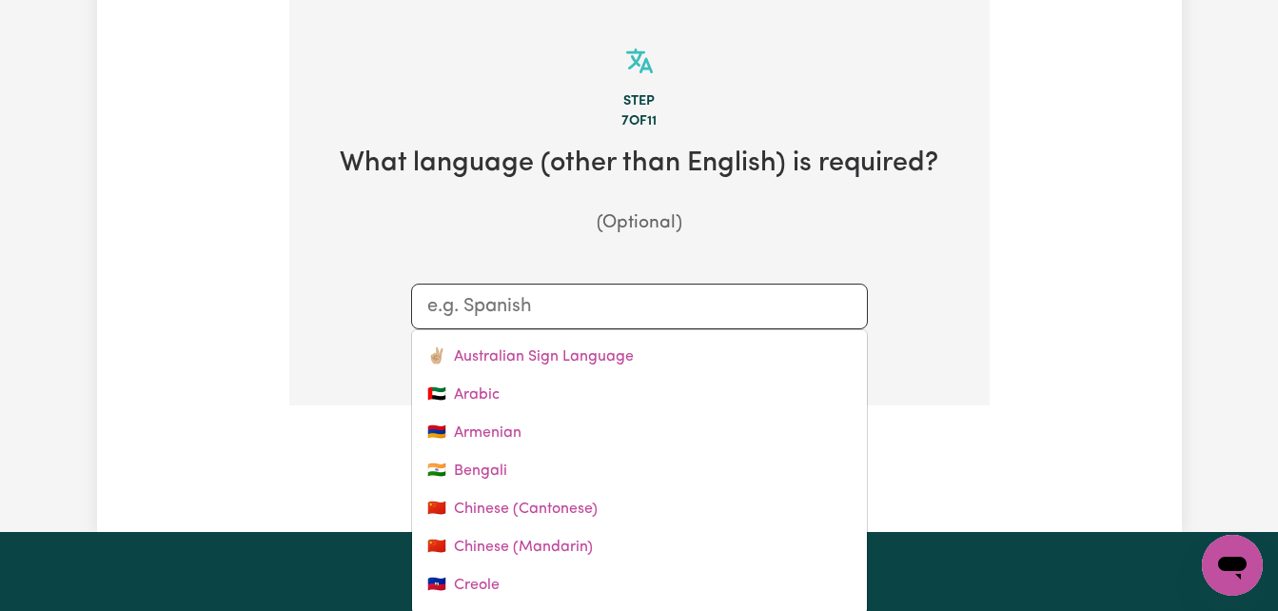
click at [695, 307] on input "text" at bounding box center [639, 306] width 424 height 29
click at [992, 202] on div "Tell us your care and support requirements Welcome to Careseekers. We are excit…" at bounding box center [639, 51] width 723 height 853
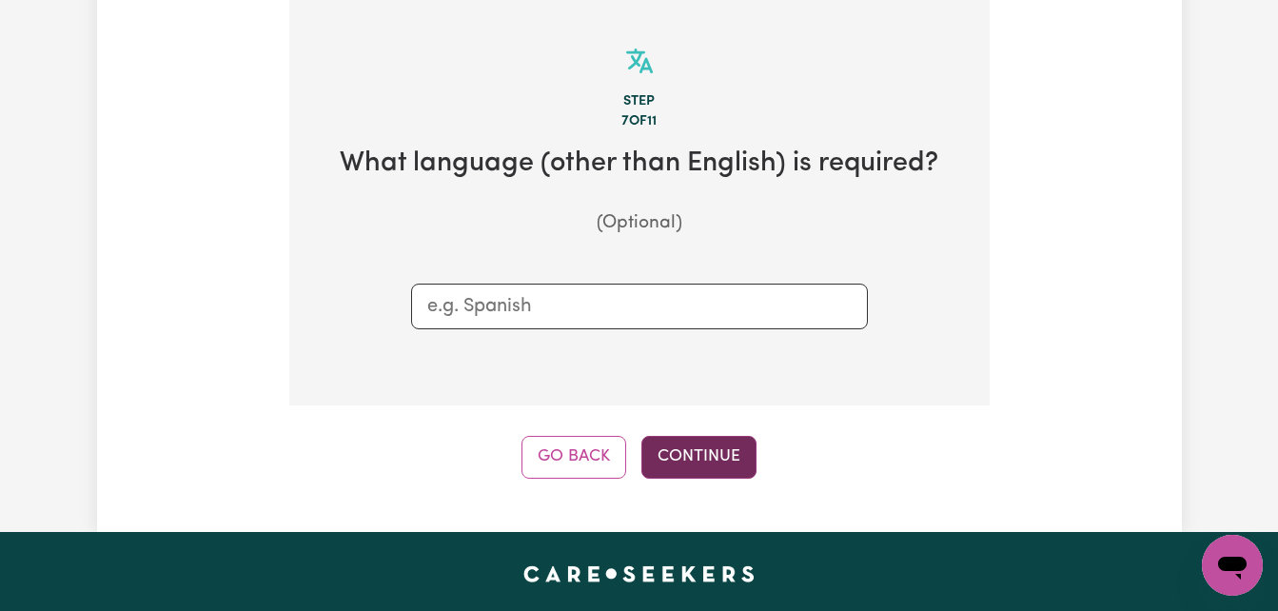
click at [732, 449] on button "Continue" at bounding box center [698, 457] width 115 height 42
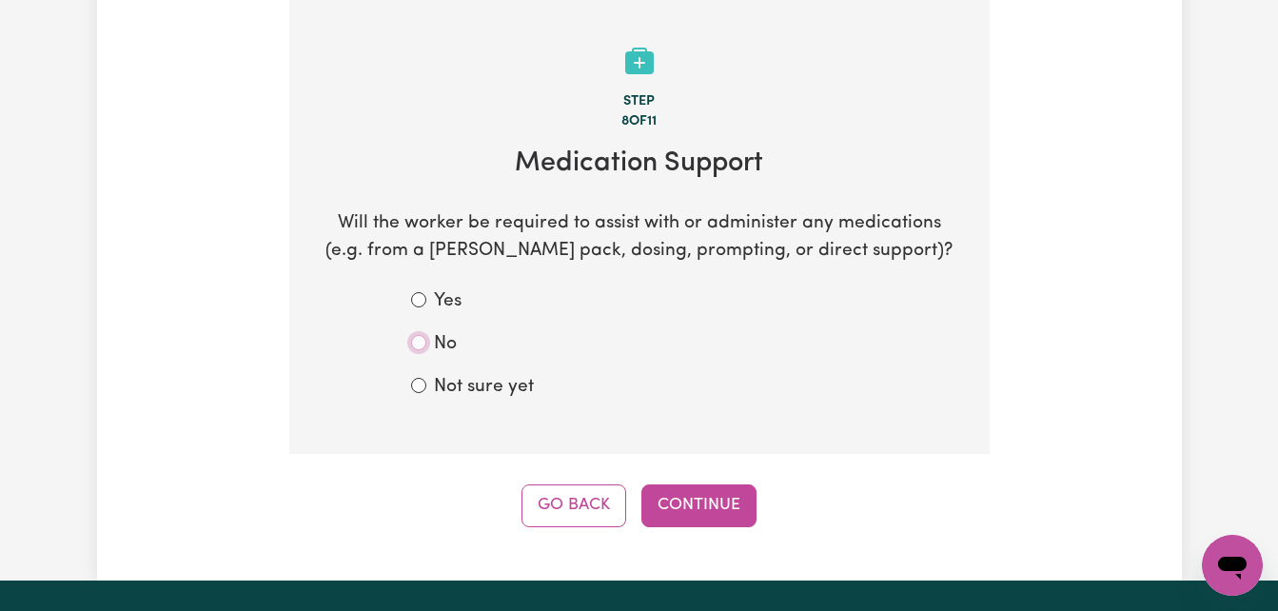
click at [423, 347] on input "No" at bounding box center [418, 342] width 15 height 15
radio input "true"
click at [696, 492] on button "Continue" at bounding box center [698, 505] width 115 height 42
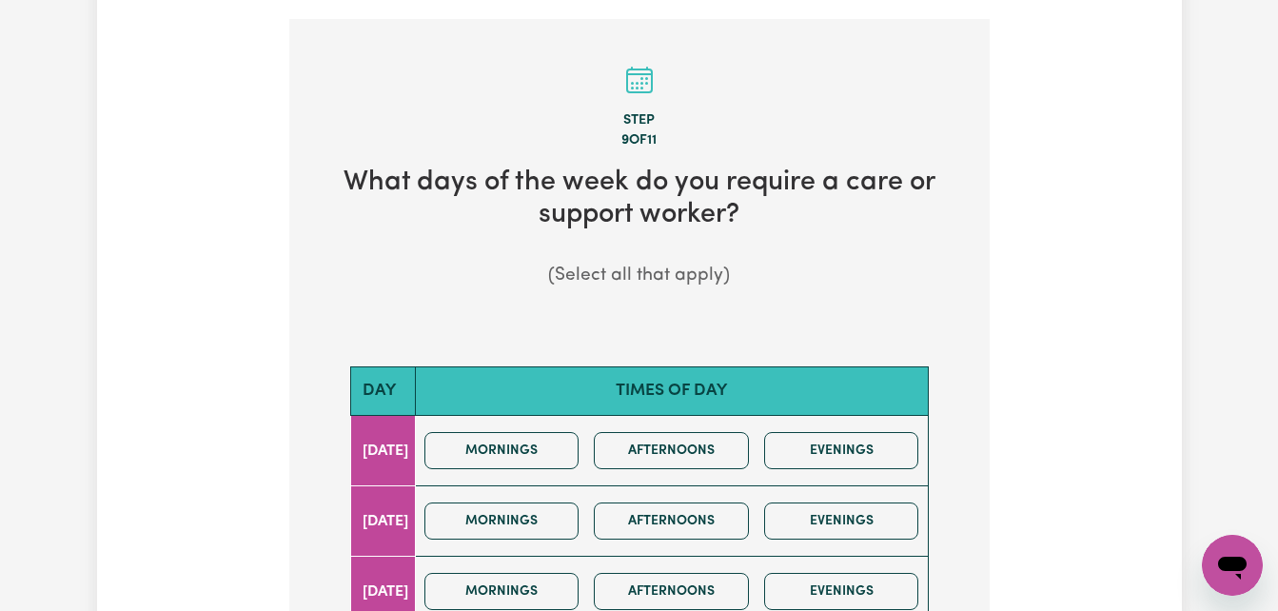
scroll to position [571, 0]
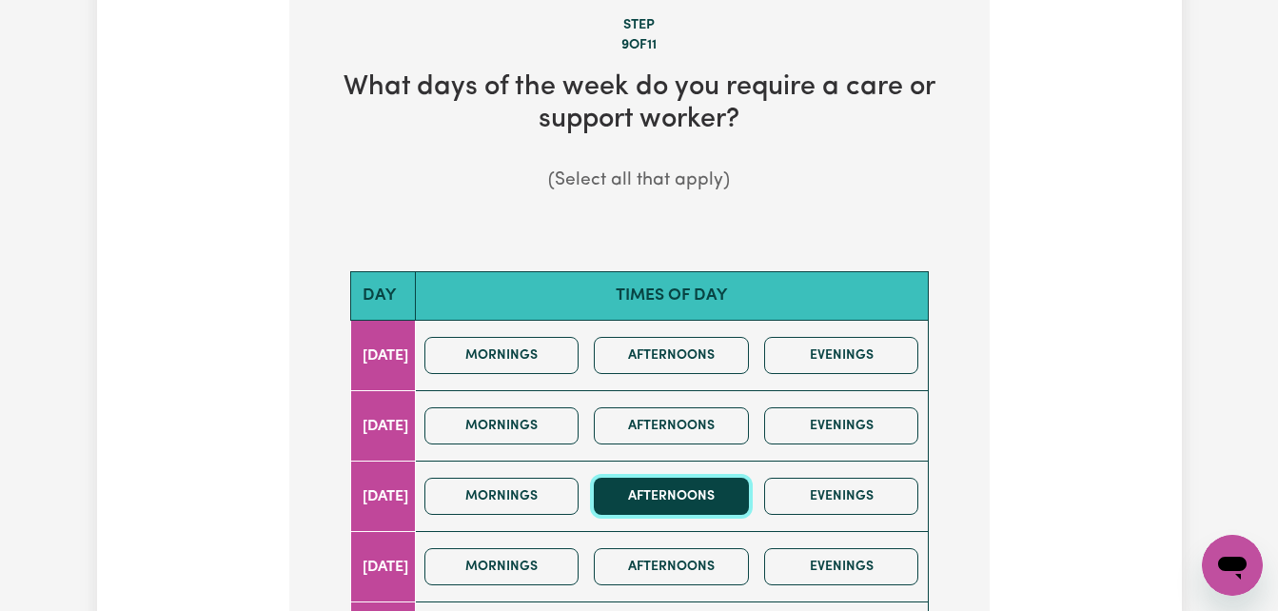
click at [731, 483] on button "Afternoons" at bounding box center [671, 496] width 155 height 37
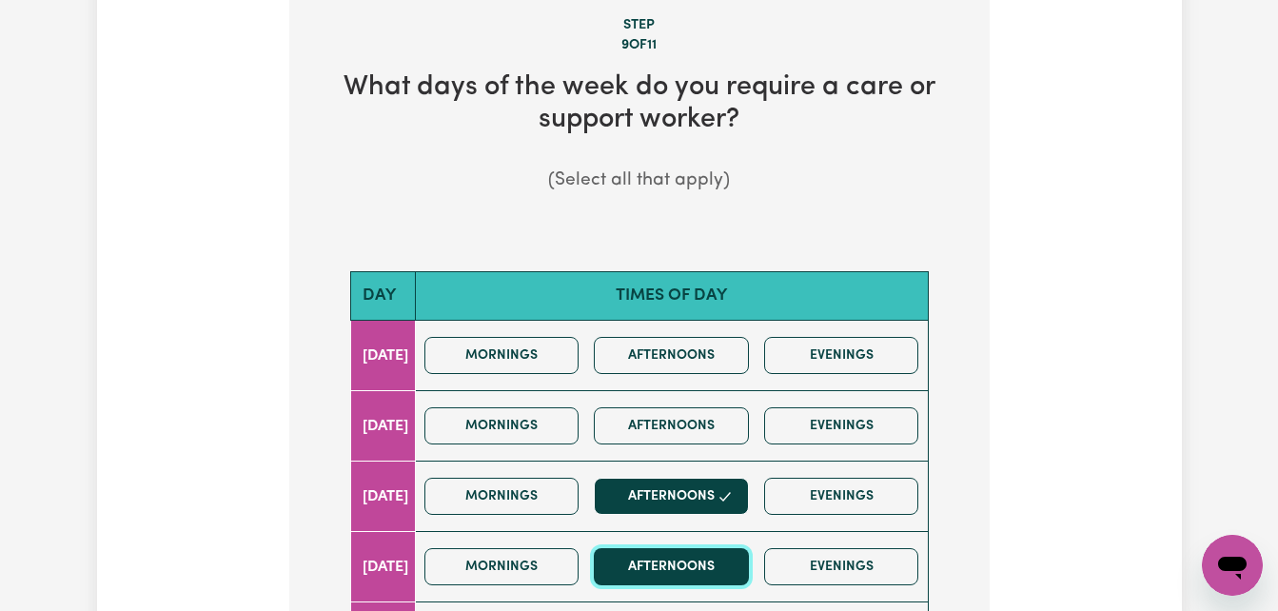
click at [732, 566] on button "Afternoons" at bounding box center [671, 566] width 155 height 37
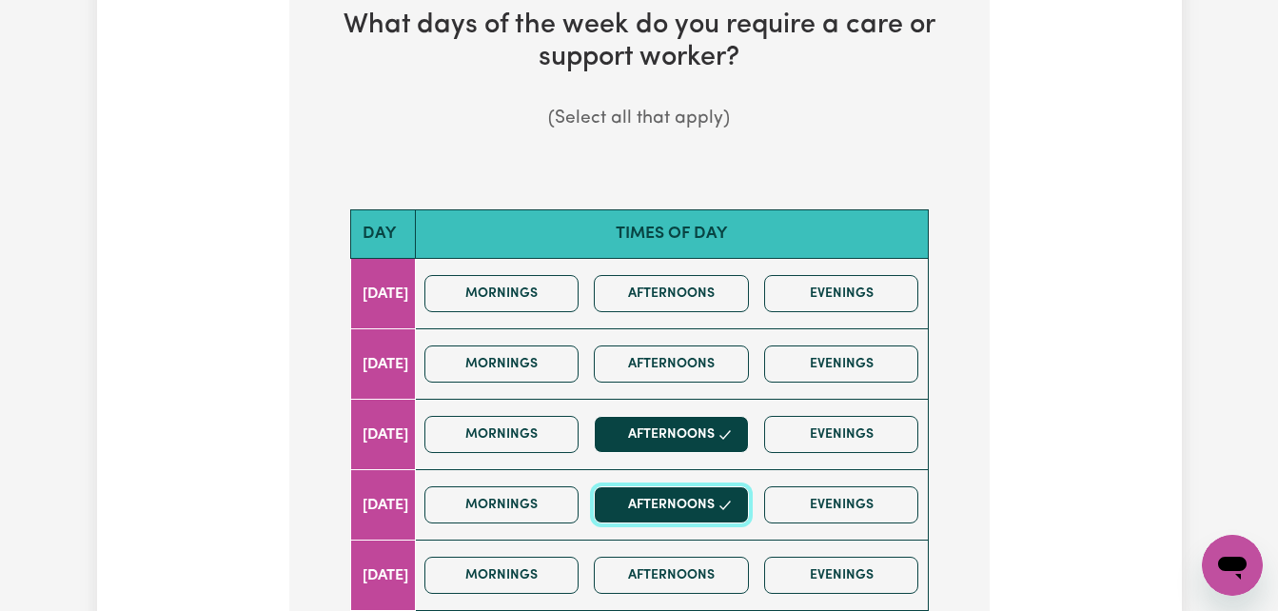
scroll to position [666, 0]
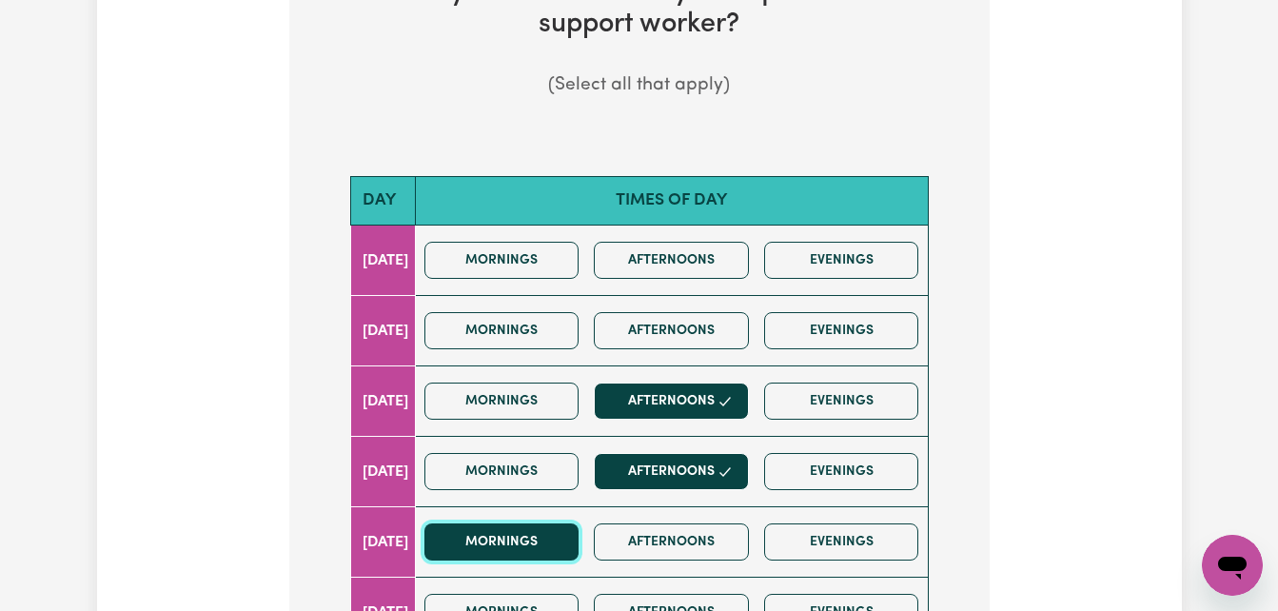
click at [526, 532] on button "Mornings" at bounding box center [501, 541] width 155 height 37
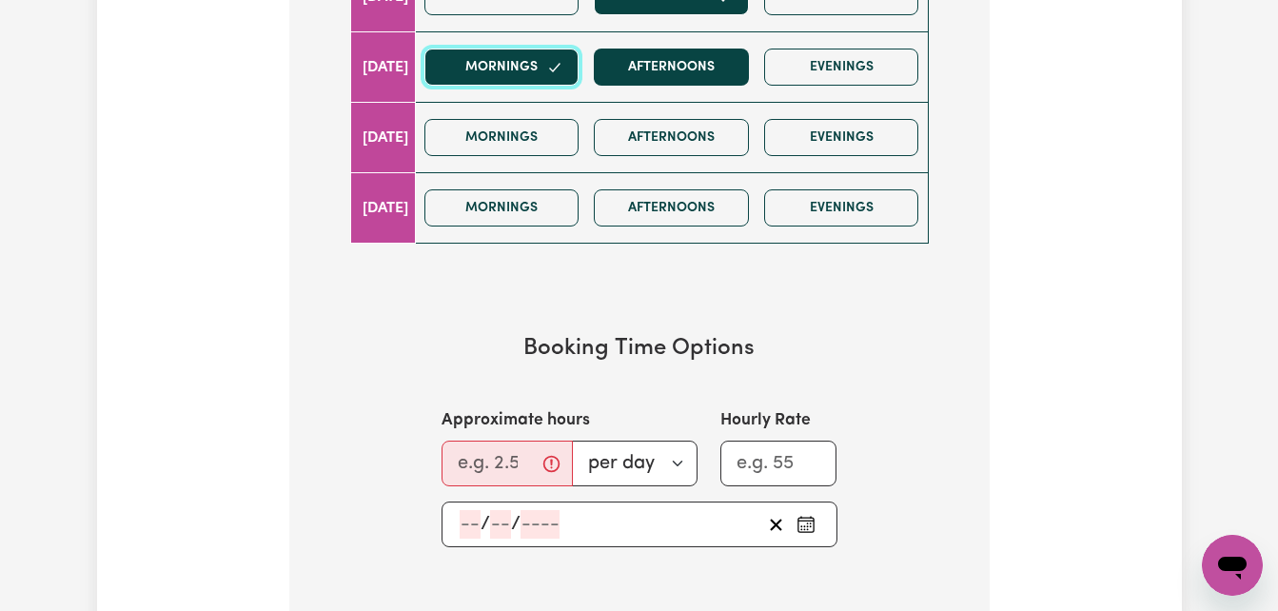
scroll to position [1142, 0]
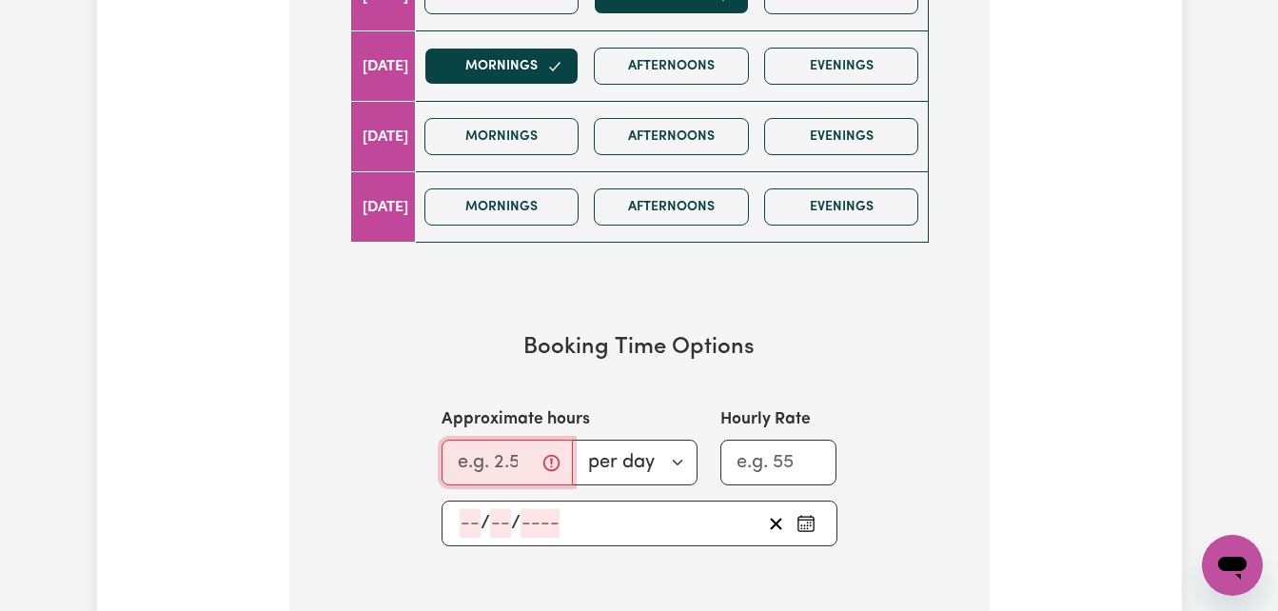
click at [498, 460] on input "Approximate hours" at bounding box center [506, 463] width 131 height 46
type input "5"
click at [860, 467] on div "Approximate hours 5 per day per week Hourly Rate" at bounding box center [639, 446] width 487 height 78
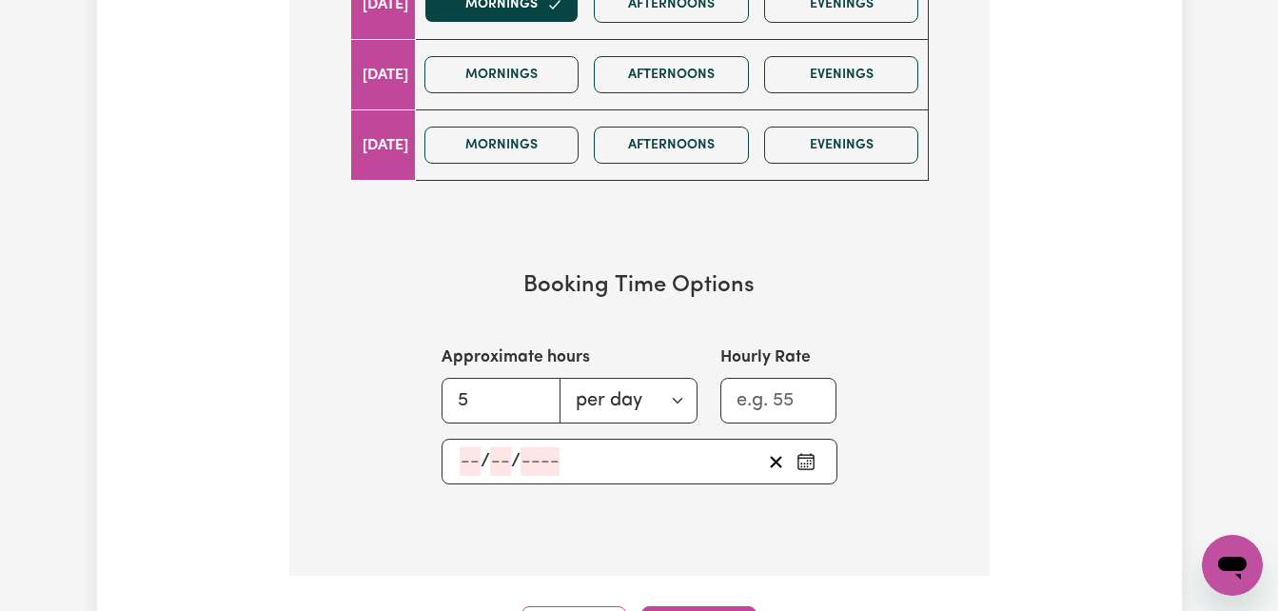
scroll to position [1237, 0]
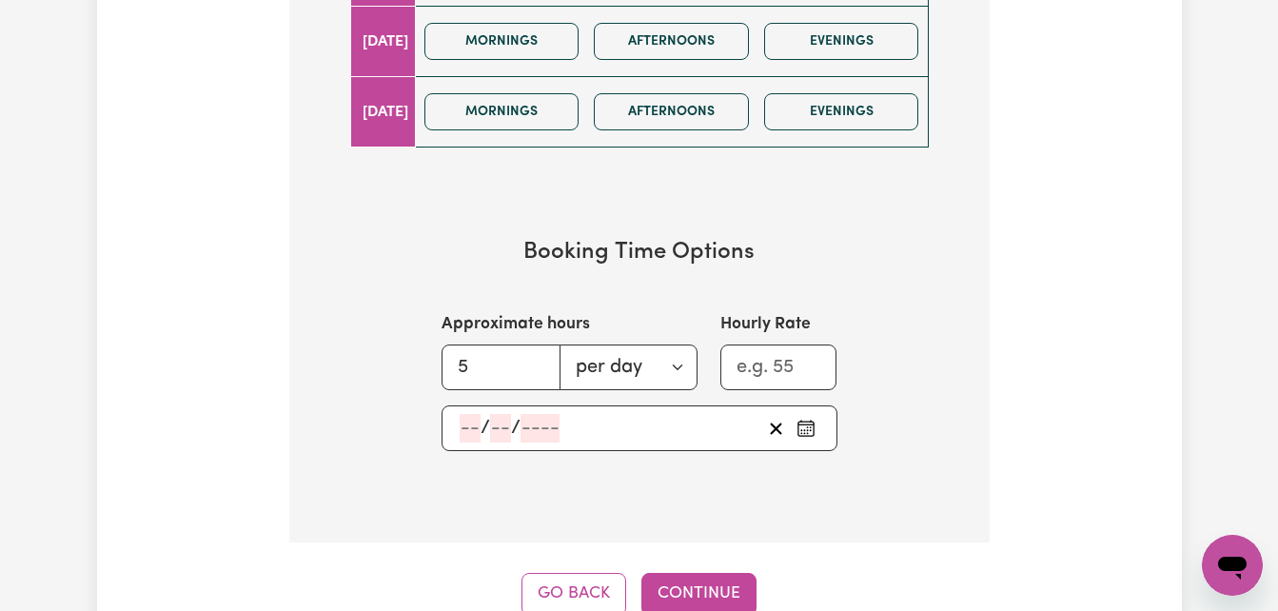
click at [813, 427] on rect "Pick an approximate start date" at bounding box center [804, 428] width 15 height 14
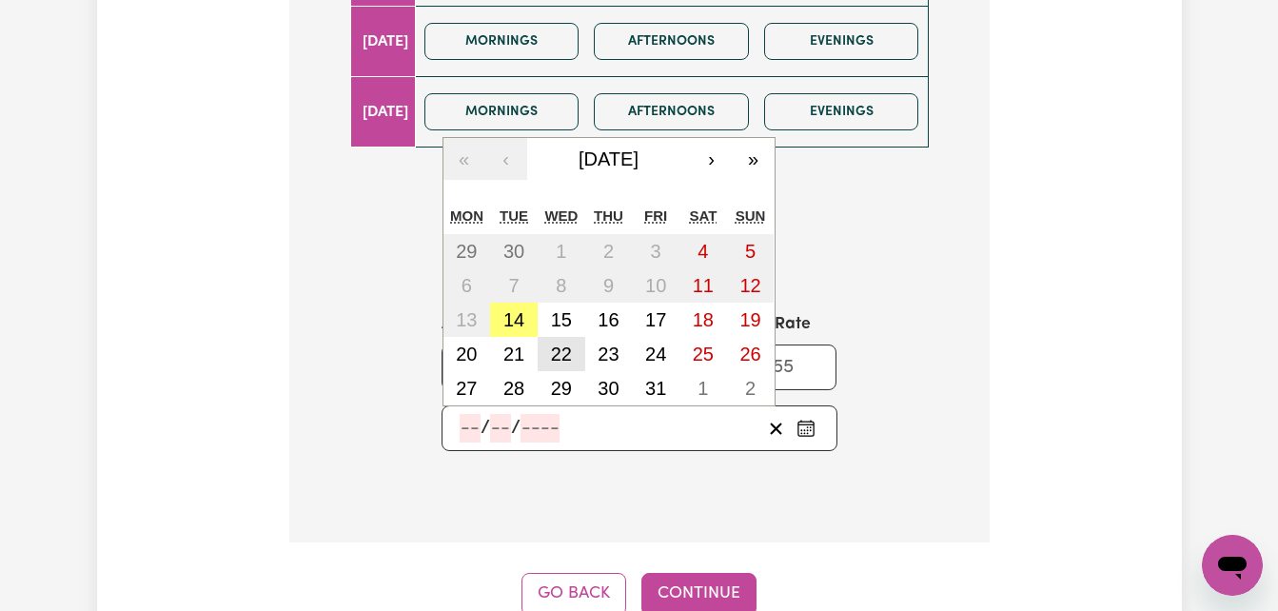
click at [557, 353] on abbr "22" at bounding box center [561, 353] width 21 height 21
type input "[DATE]"
type input "22"
type input "10"
type input "2025"
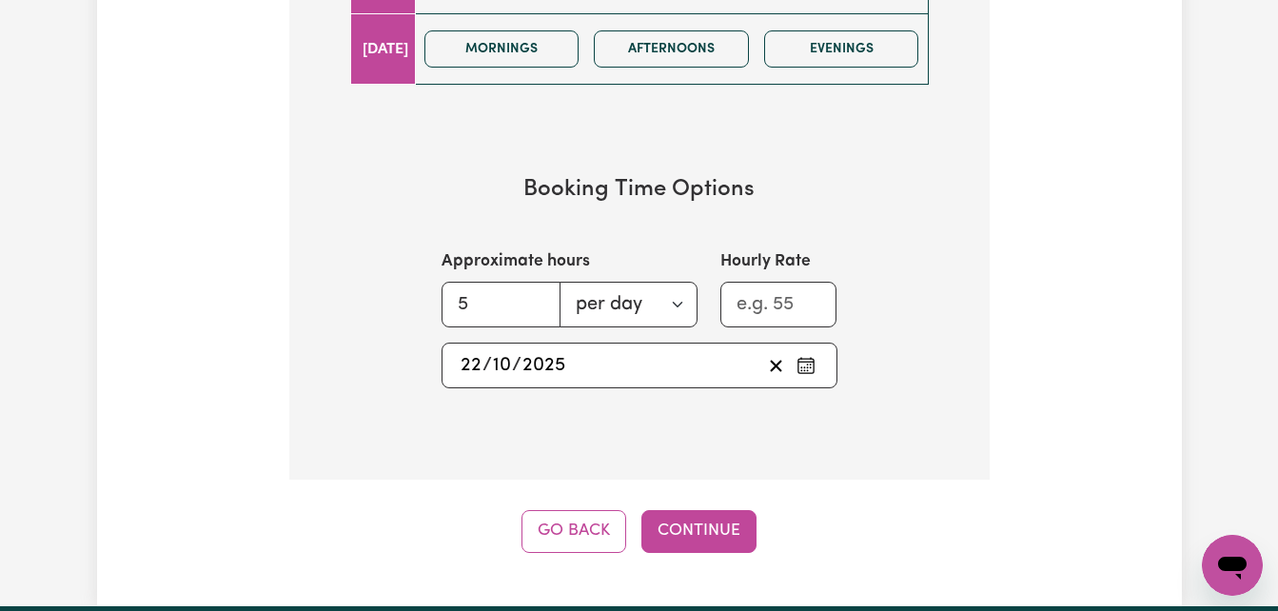
scroll to position [1332, 0]
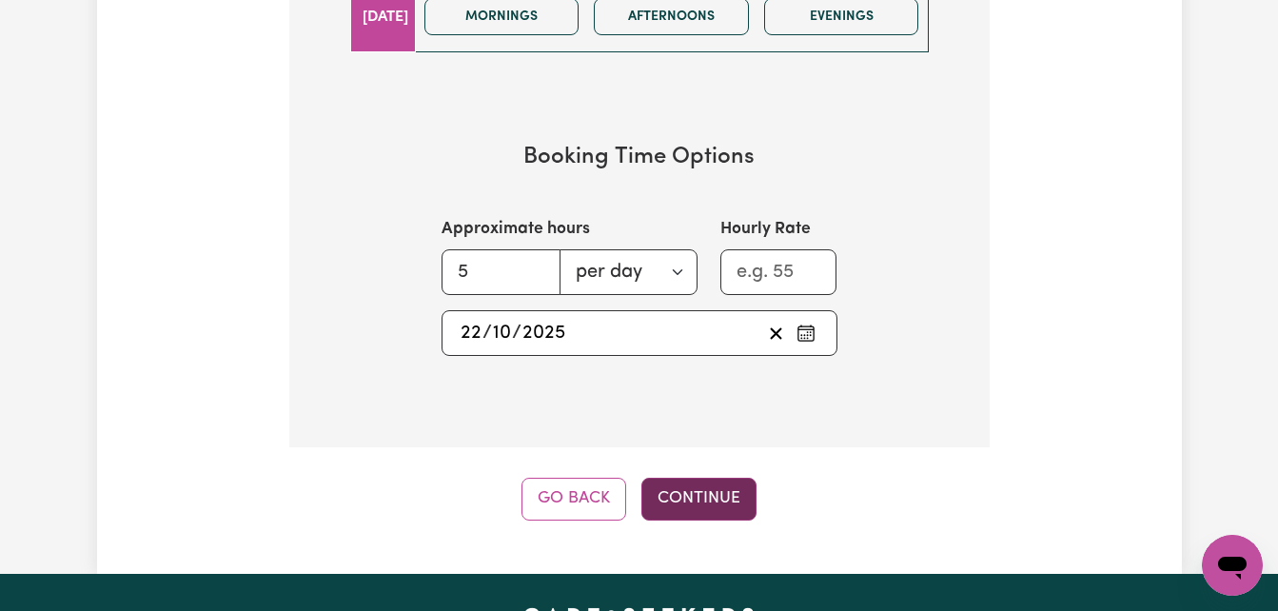
click at [690, 500] on button "Continue" at bounding box center [698, 499] width 115 height 42
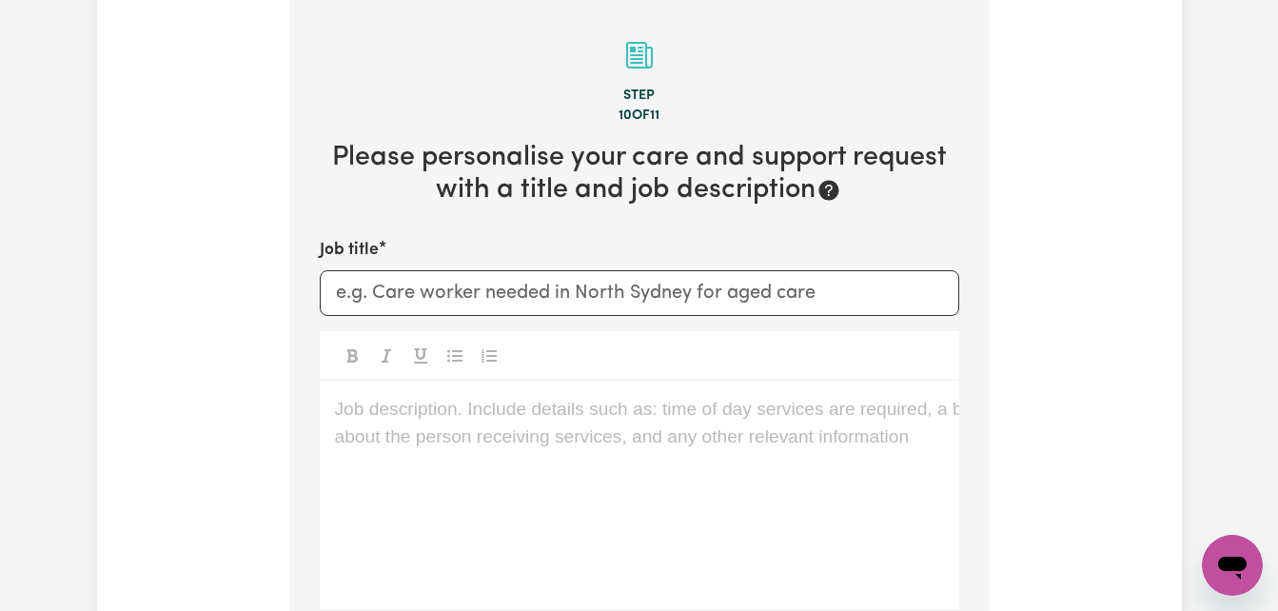
scroll to position [495, 0]
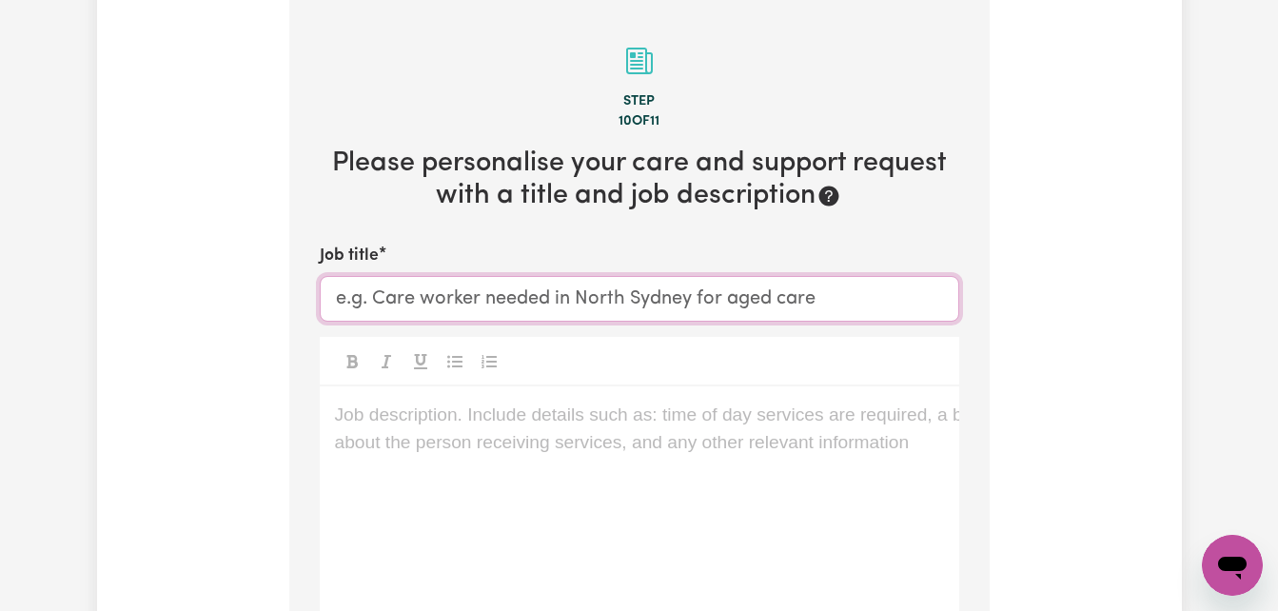
click at [560, 305] on input "Job title" at bounding box center [639, 299] width 639 height 46
type input "c"
type input "Care worker needed for my son [DEMOGRAPHIC_DATA] years"
click at [933, 366] on div at bounding box center [639, 361] width 639 height 49
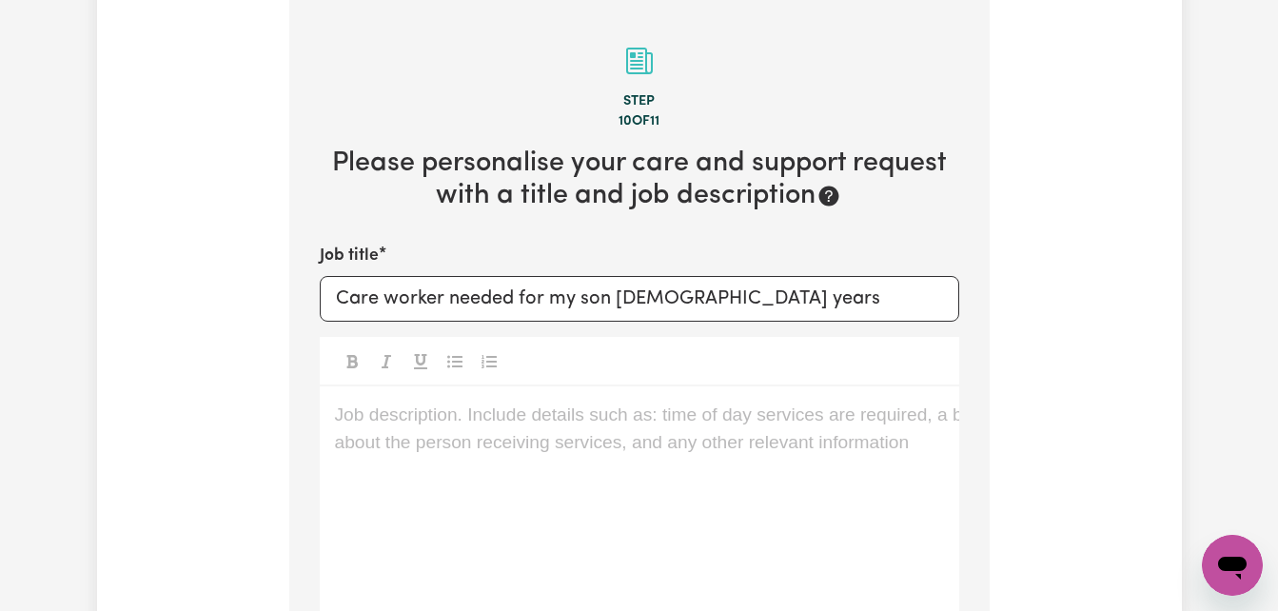
scroll to position [590, 0]
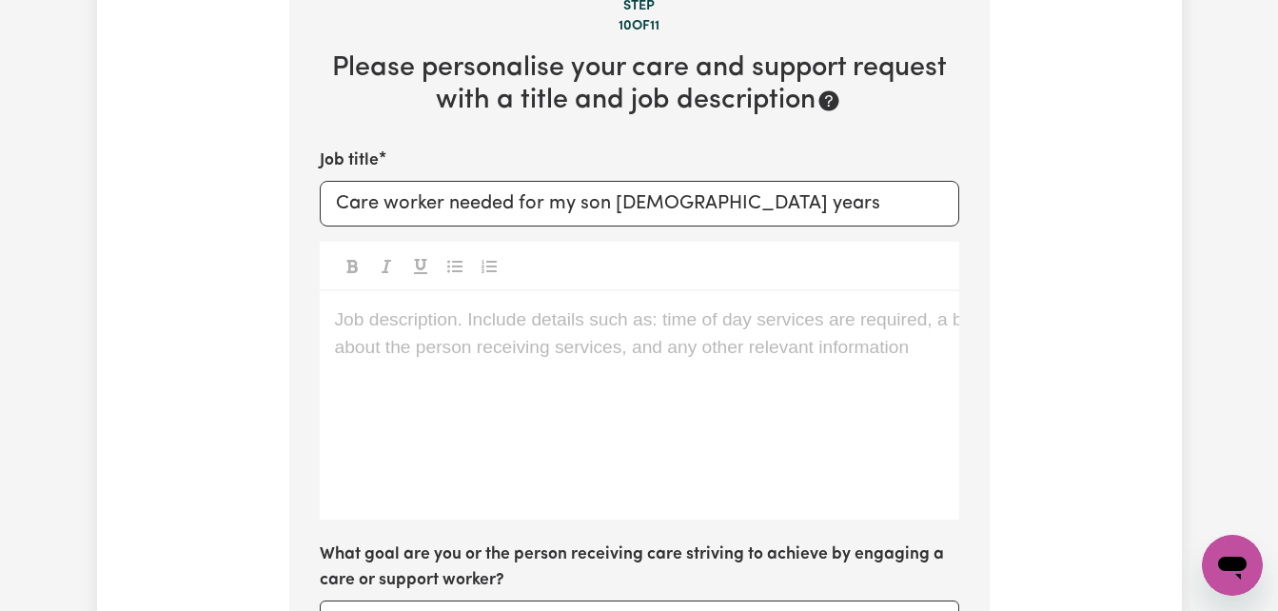
click at [464, 318] on p "Job description. Include details such as: time of day services are required, a …" at bounding box center [639, 320] width 609 height 28
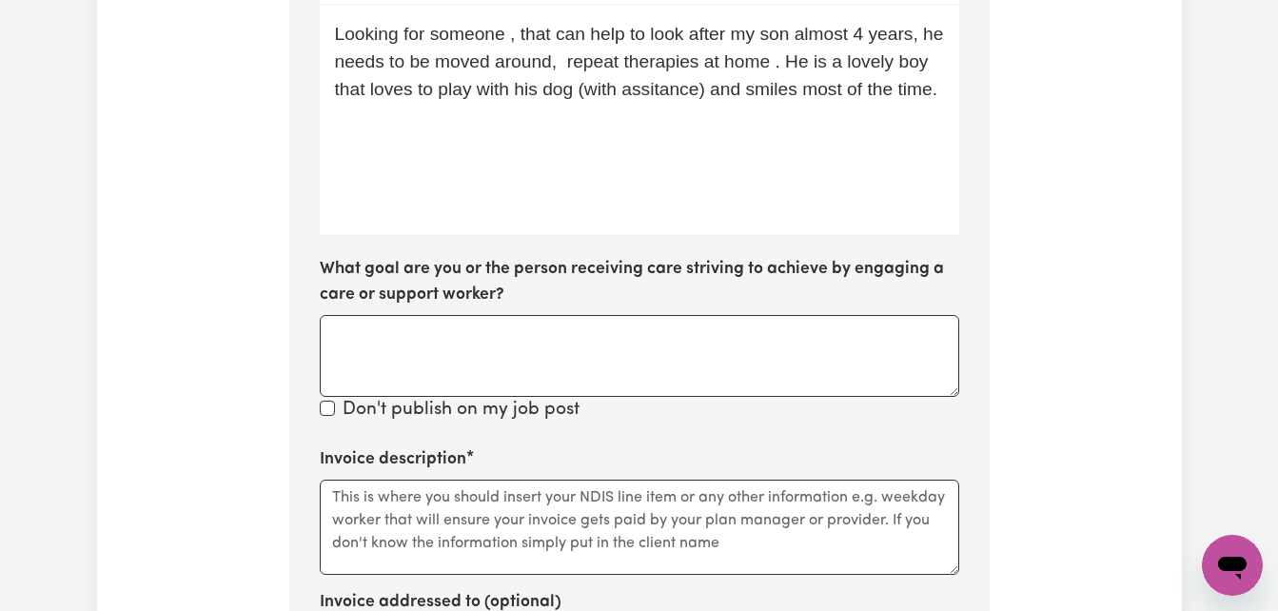
scroll to position [970, 0]
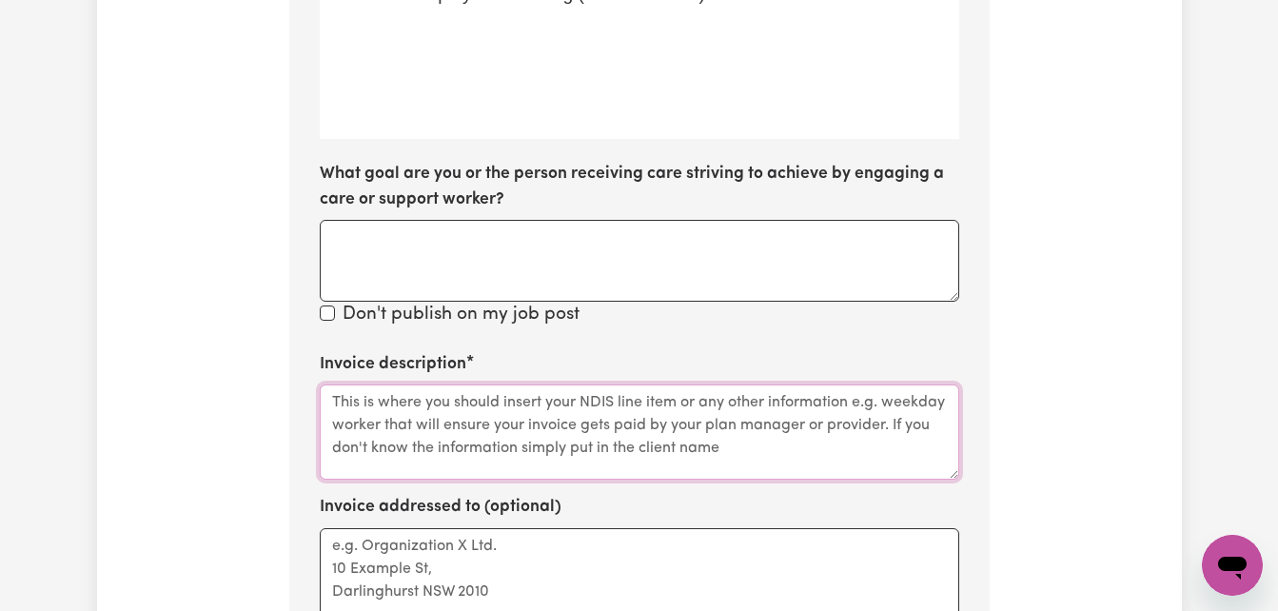
click at [371, 459] on textarea "Invoice description" at bounding box center [639, 431] width 639 height 95
type textarea "T"
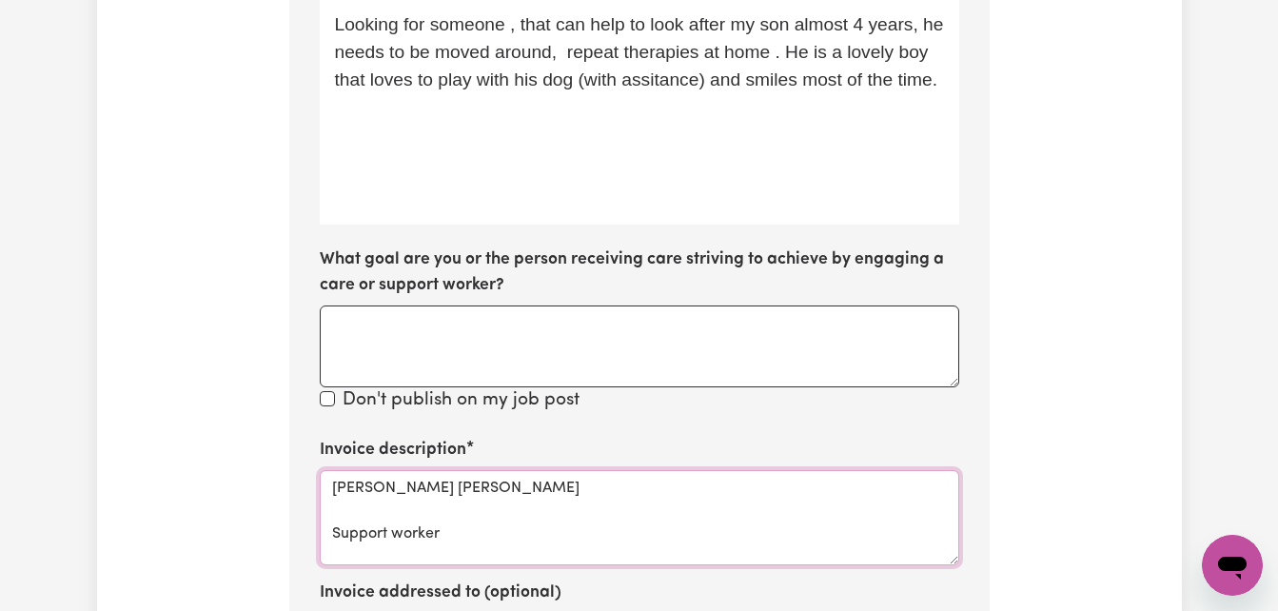
scroll to position [875, 0]
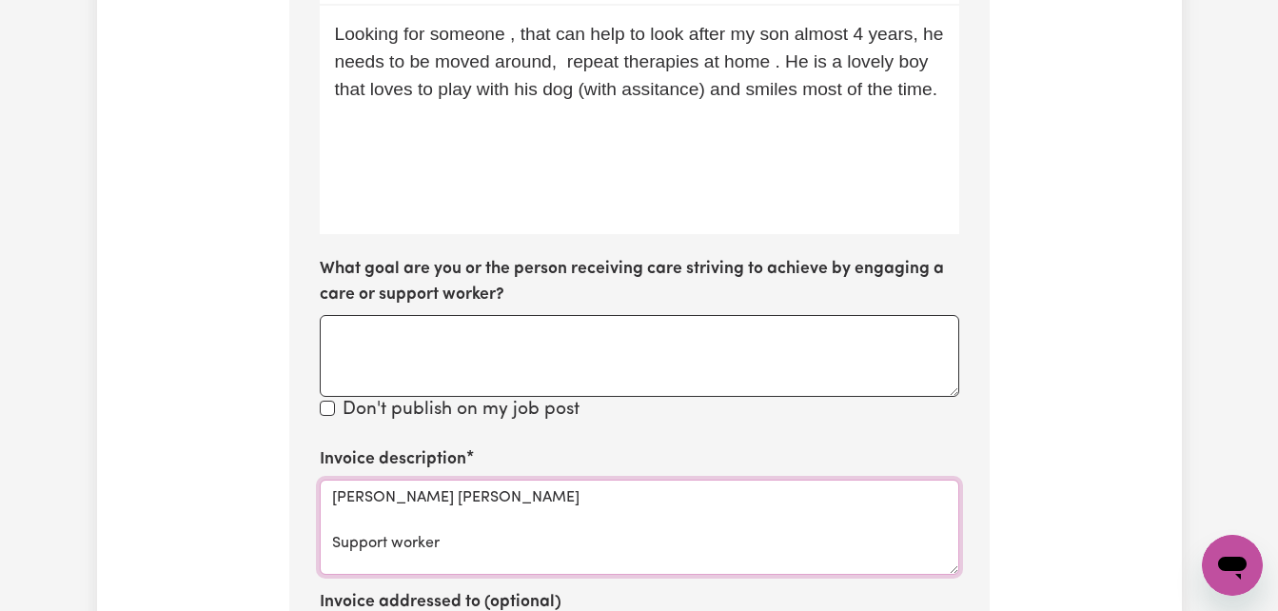
type textarea "[PERSON_NAME] [PERSON_NAME] Support worker"
click at [364, 344] on textarea "What goal are you or the person receiving care striving to achieve by engaging …" at bounding box center [639, 356] width 639 height 82
type textarea "h"
type textarea "H"
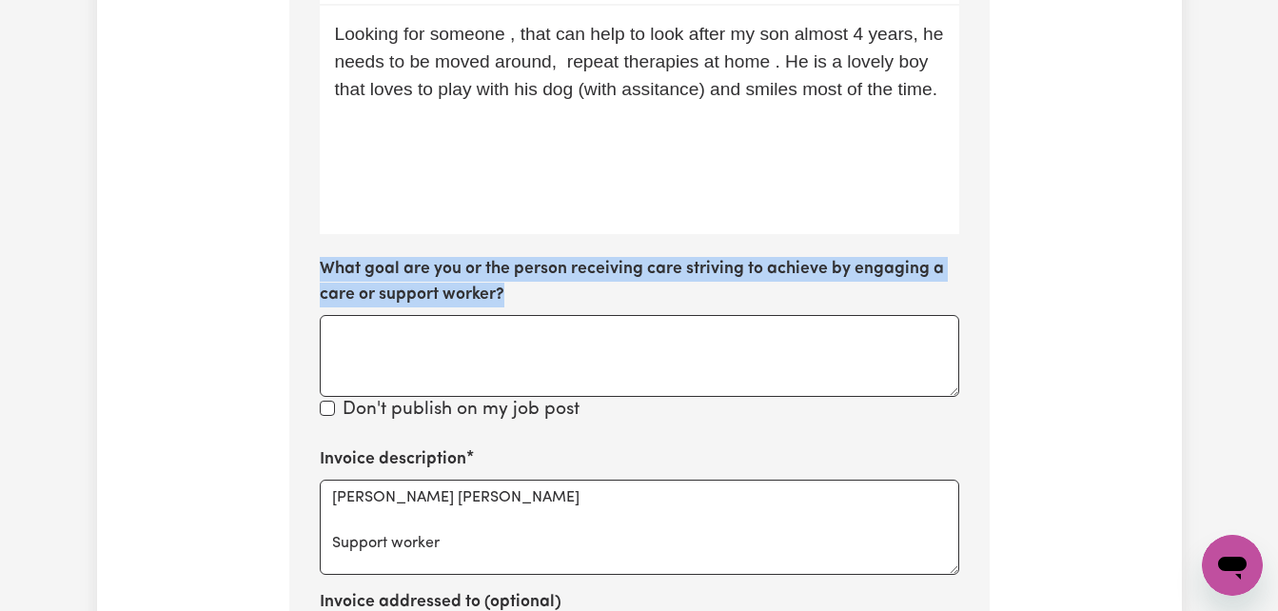
drag, startPoint x: 549, startPoint y: 297, endPoint x: 322, endPoint y: 274, distance: 228.5
click at [322, 274] on label "What goal are you or the person receiving care striving to achieve by engaging …" at bounding box center [639, 282] width 639 height 50
copy label "What goal are you or the person receiving care striving to achieve by engaging …"
click at [559, 347] on textarea "What goal are you or the person receiving care striving to achieve by engaging …" at bounding box center [639, 356] width 639 height 82
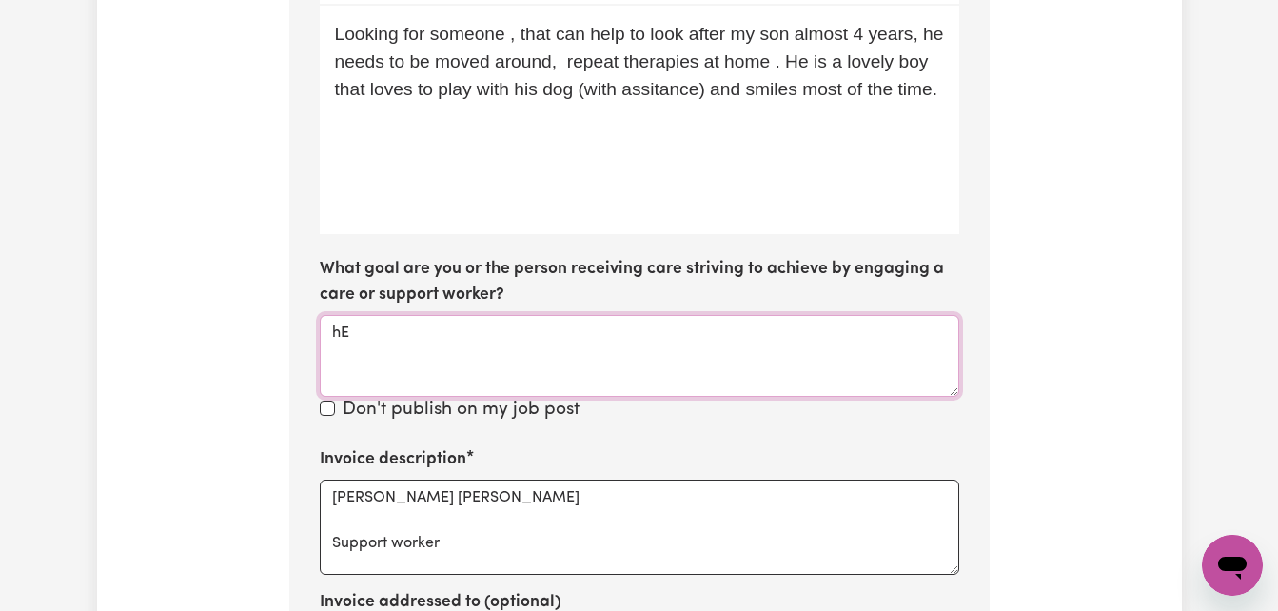
type textarea "h"
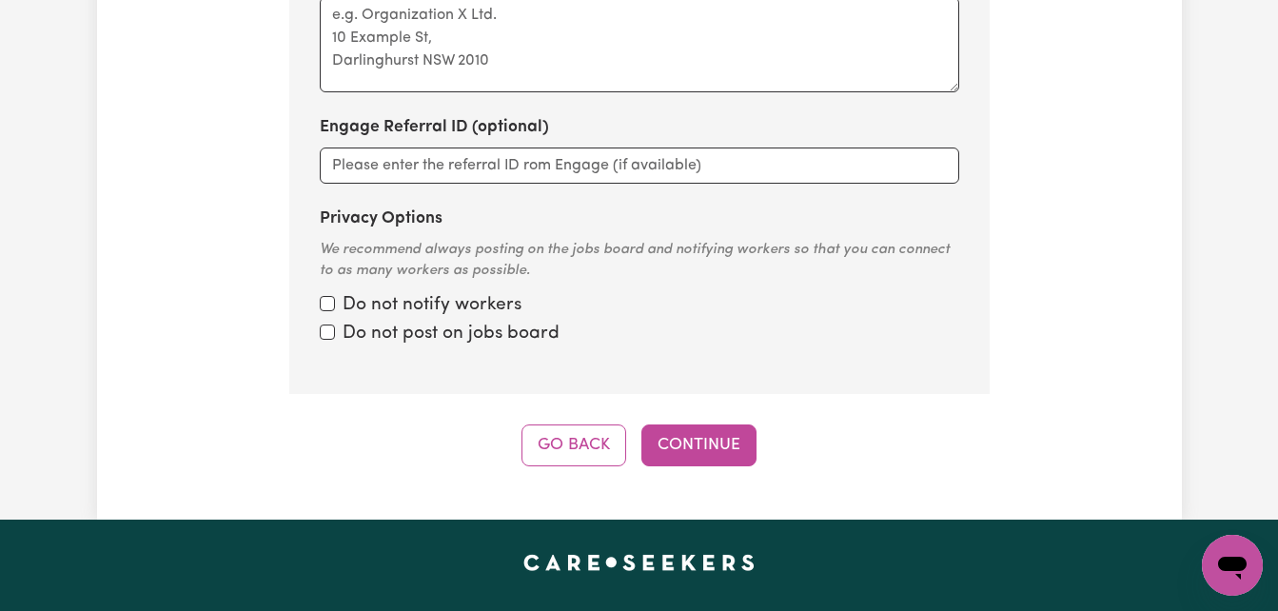
scroll to position [1541, 0]
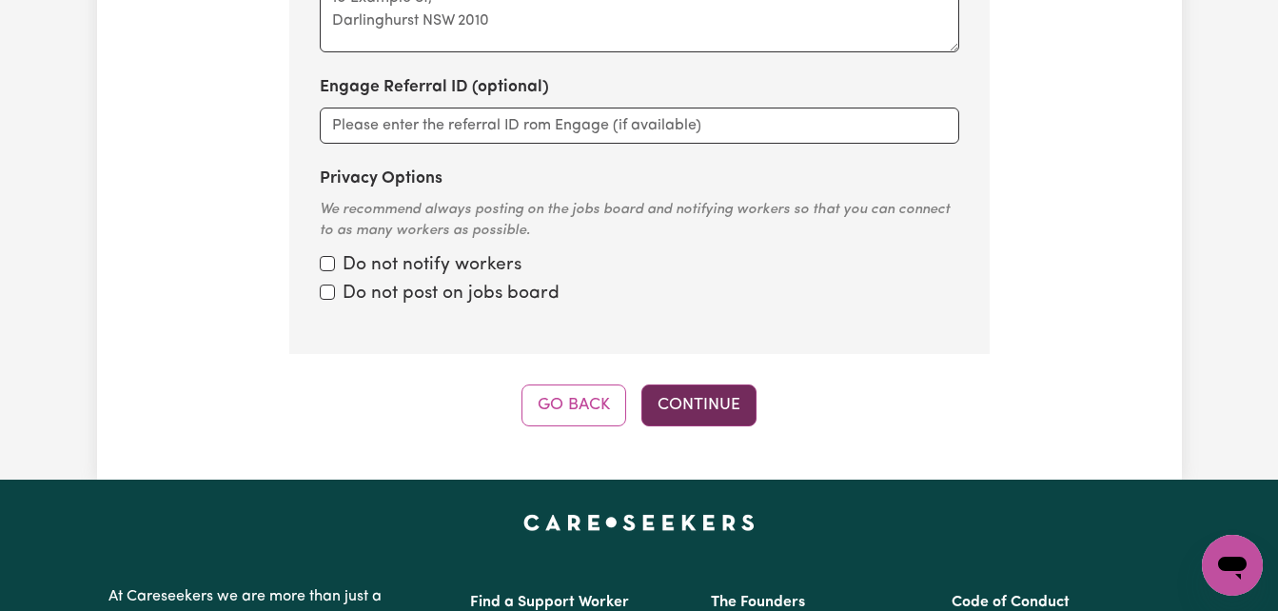
type textarea "Help day to day with him with his daily routine"
click at [719, 407] on button "Continue" at bounding box center [698, 405] width 115 height 42
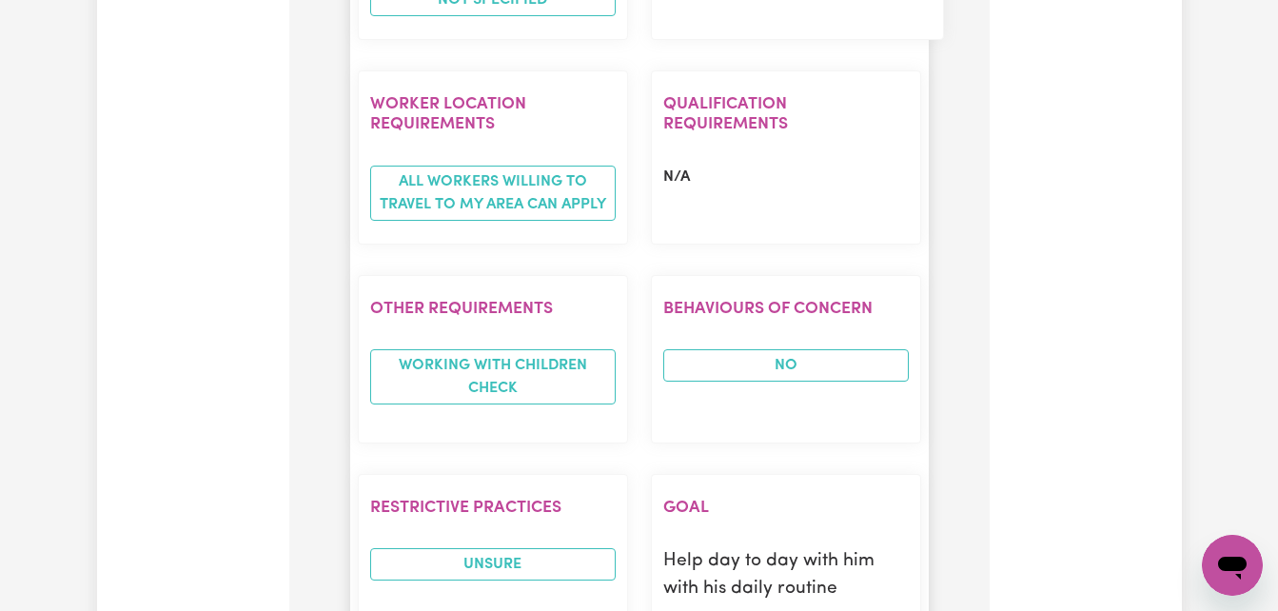
scroll to position [2302, 0]
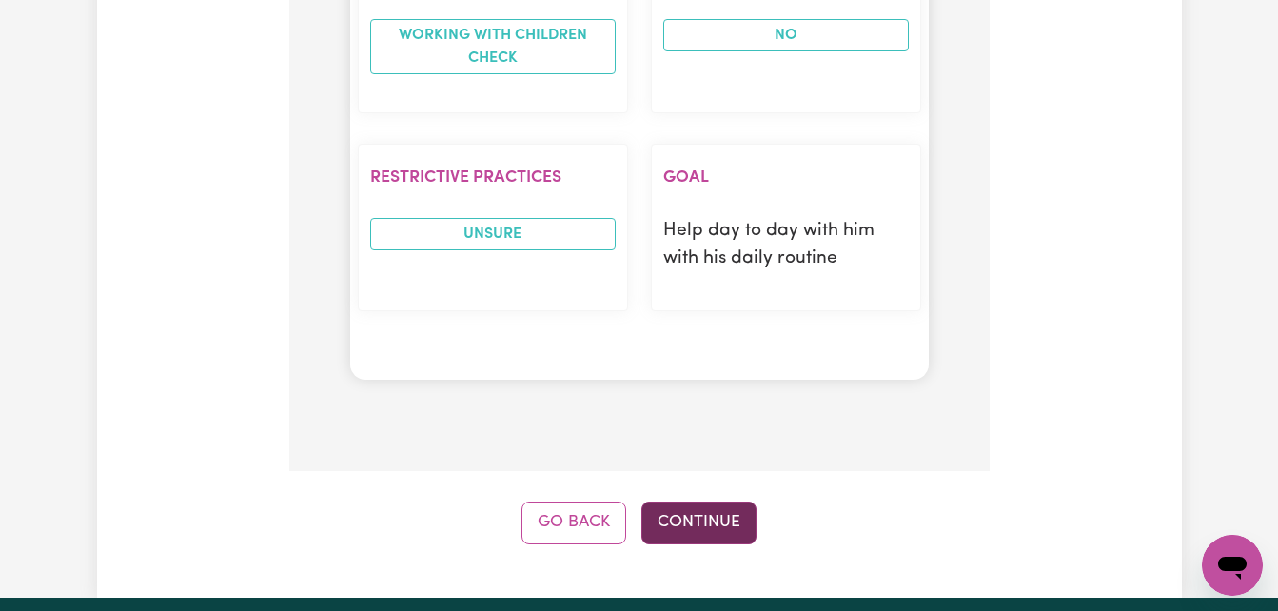
click at [721, 520] on button "Continue" at bounding box center [698, 522] width 115 height 42
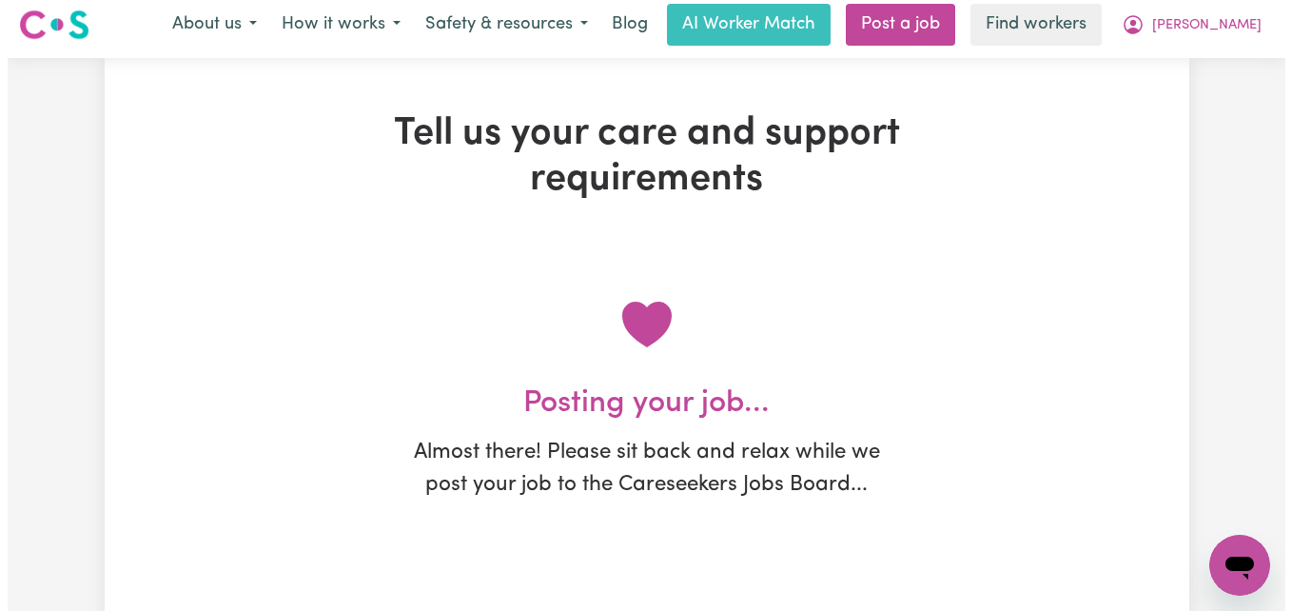
scroll to position [0, 0]
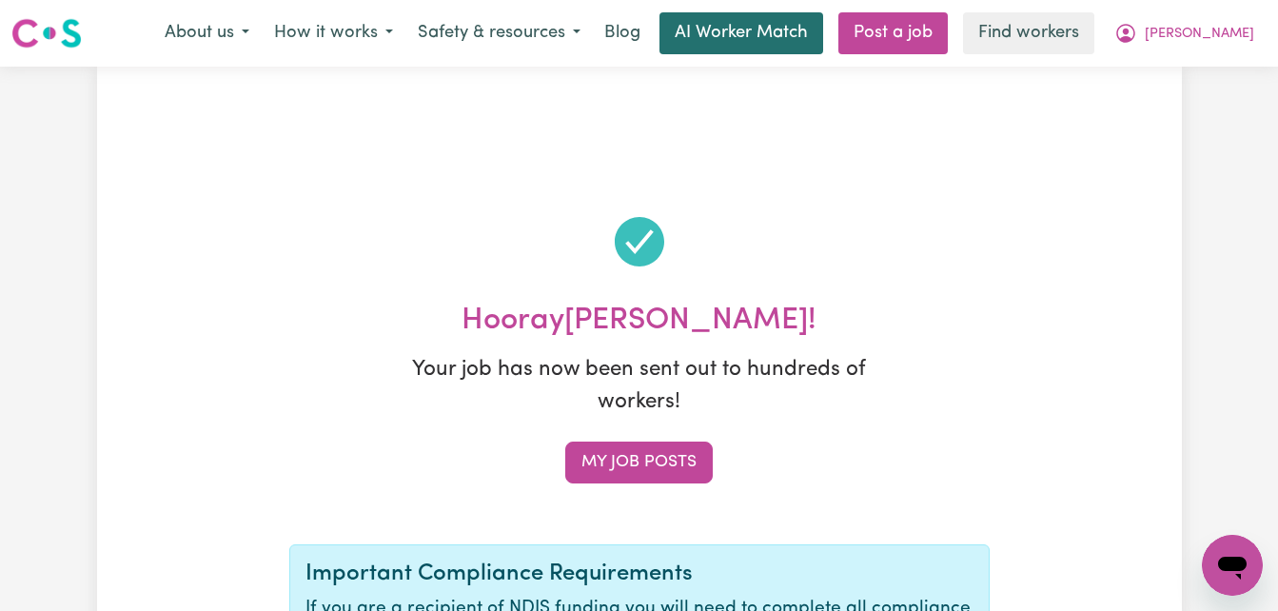
click at [749, 38] on link "AI Worker Match" at bounding box center [741, 33] width 164 height 42
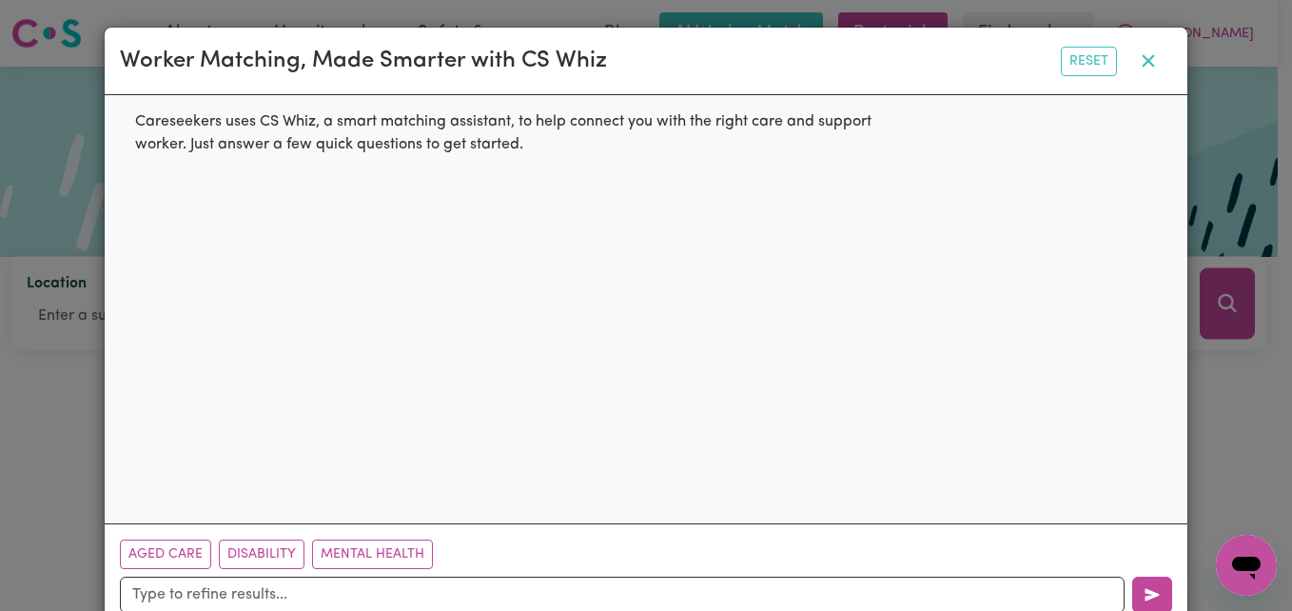
click at [1153, 61] on button "button" at bounding box center [1149, 61] width 48 height 36
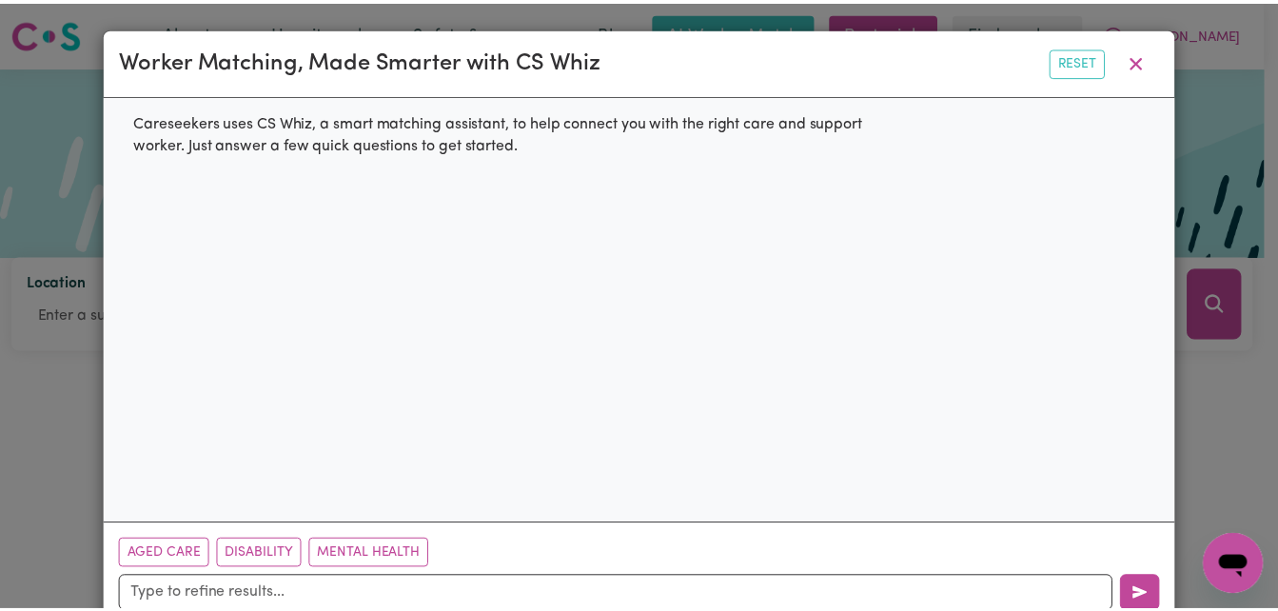
scroll to position [47, 0]
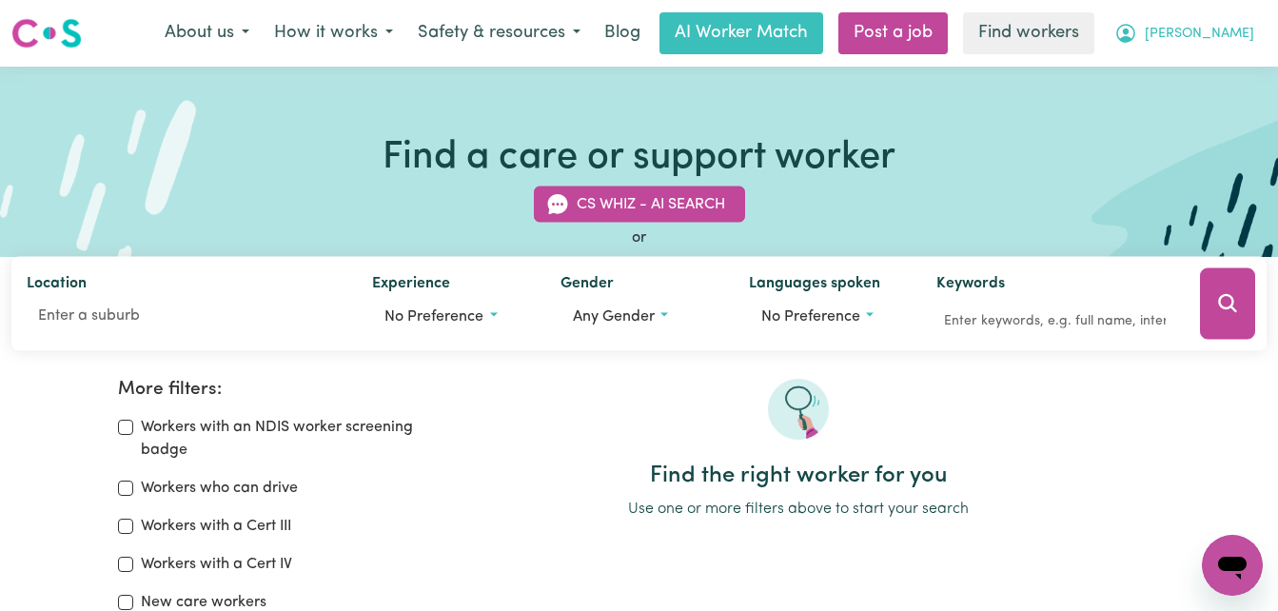
click at [1224, 31] on span "[PERSON_NAME]" at bounding box center [1199, 34] width 109 height 21
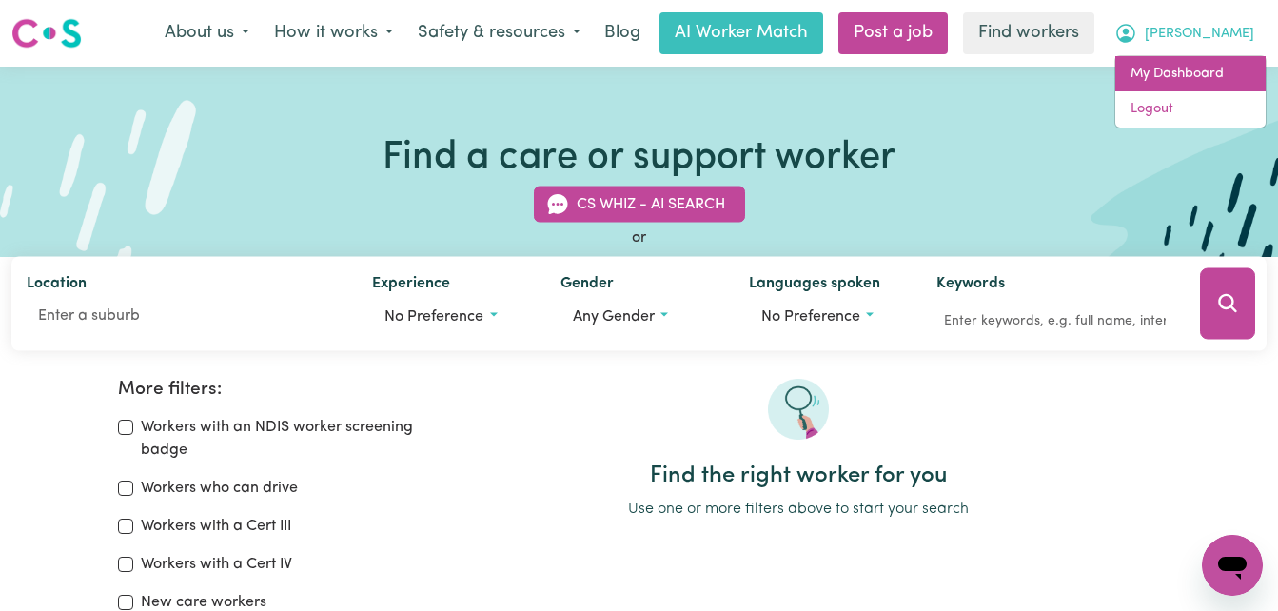
click at [1176, 78] on link "My Dashboard" at bounding box center [1190, 74] width 150 height 36
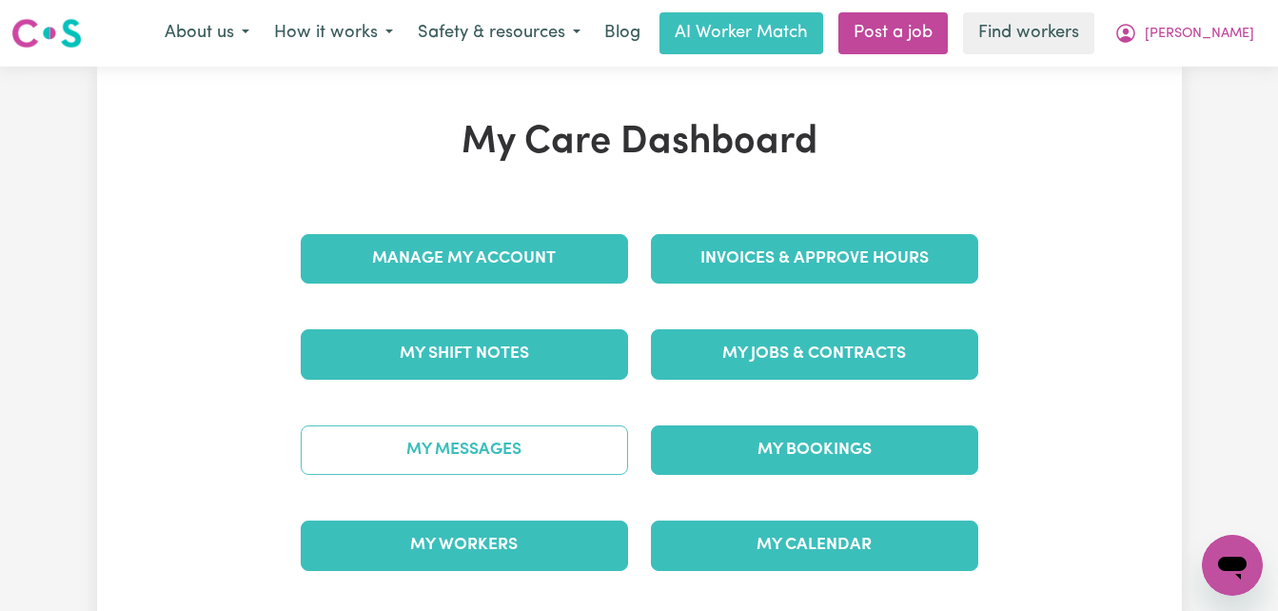
click at [495, 457] on link "My Messages" at bounding box center [464, 449] width 327 height 49
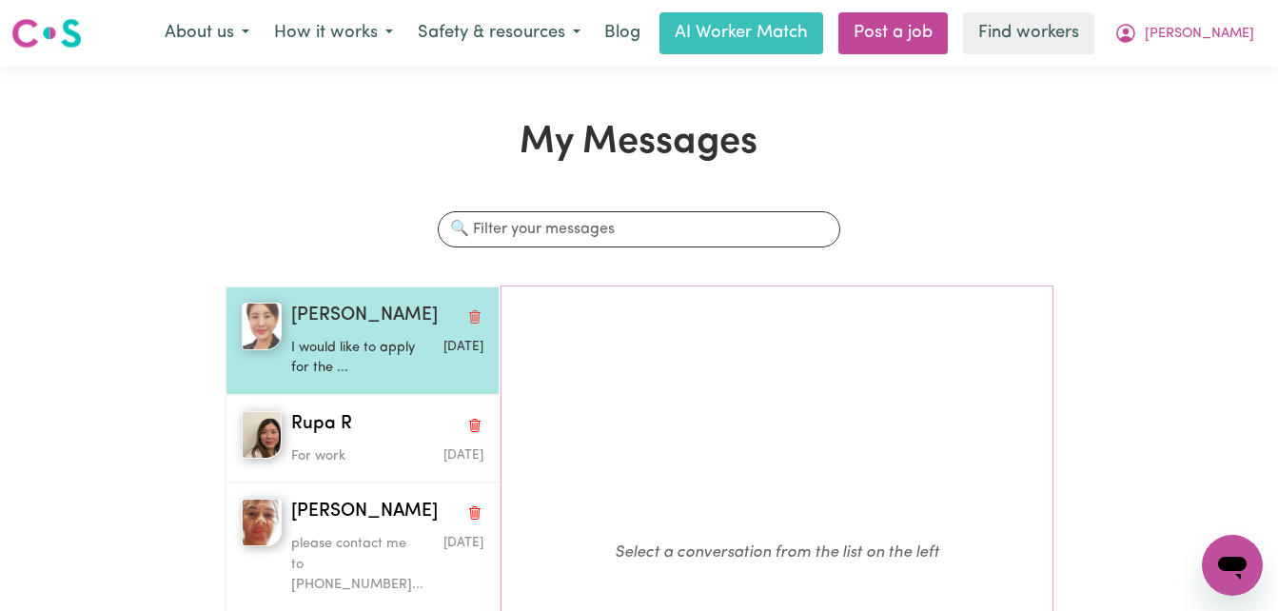
click at [349, 360] on p "I would like to apply for the ..." at bounding box center [355, 358] width 128 height 41
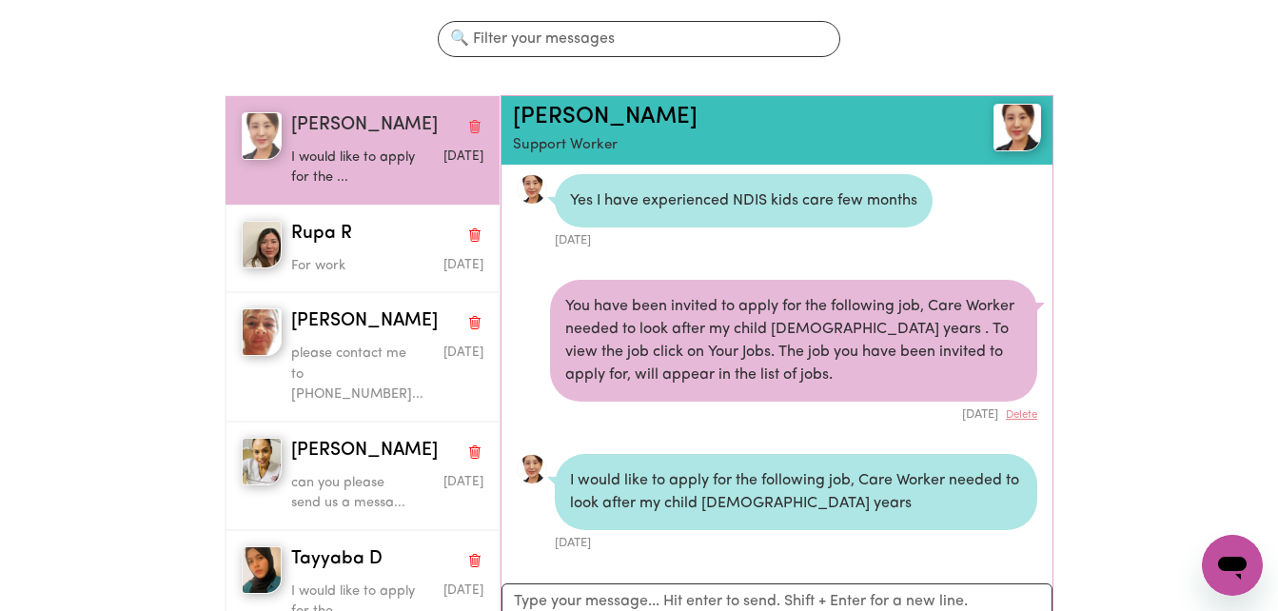
scroll to position [285, 0]
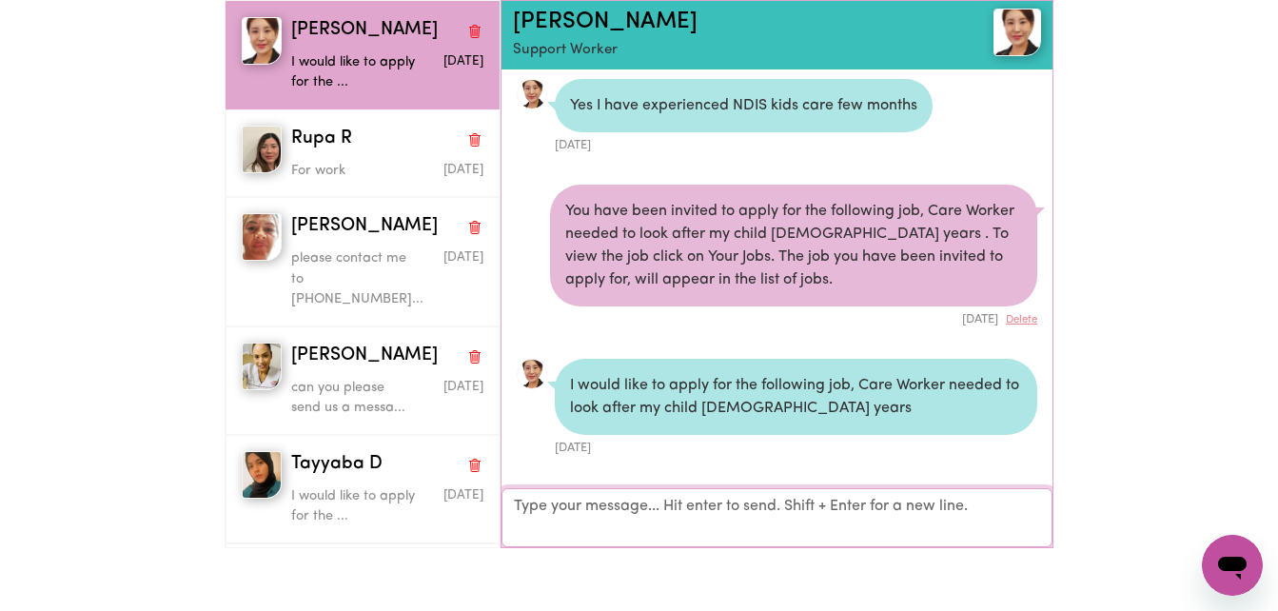
click at [691, 502] on textarea "Your reply" at bounding box center [776, 517] width 551 height 59
type textarea "Hi [PERSON_NAME] , are you still interested?"
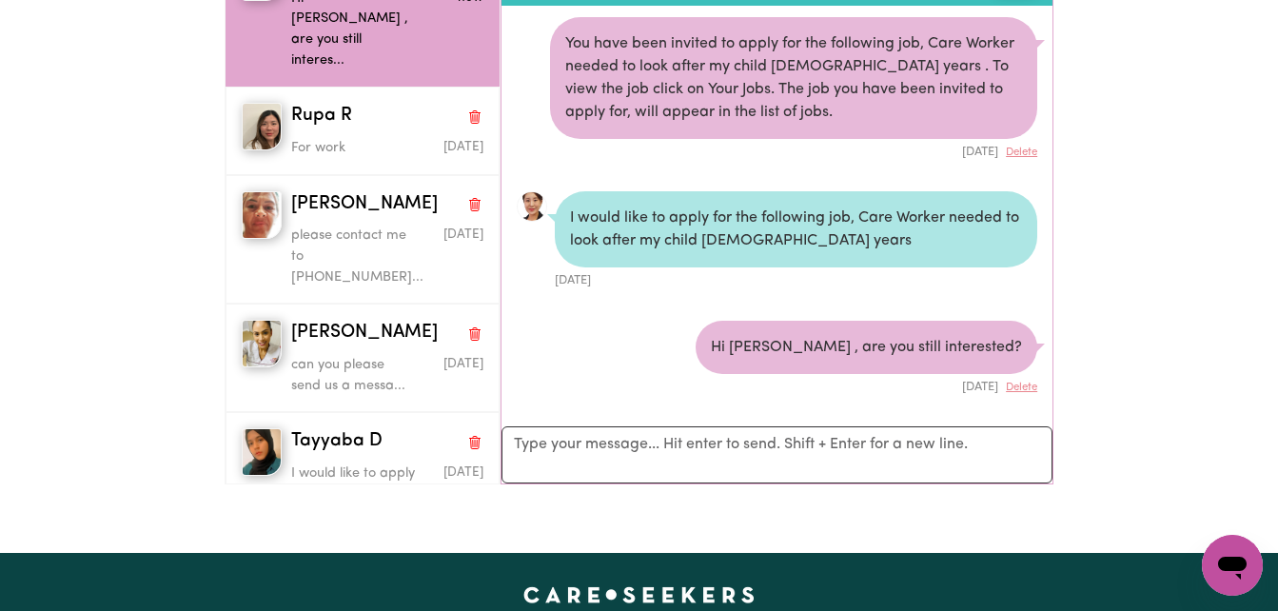
scroll to position [381, 0]
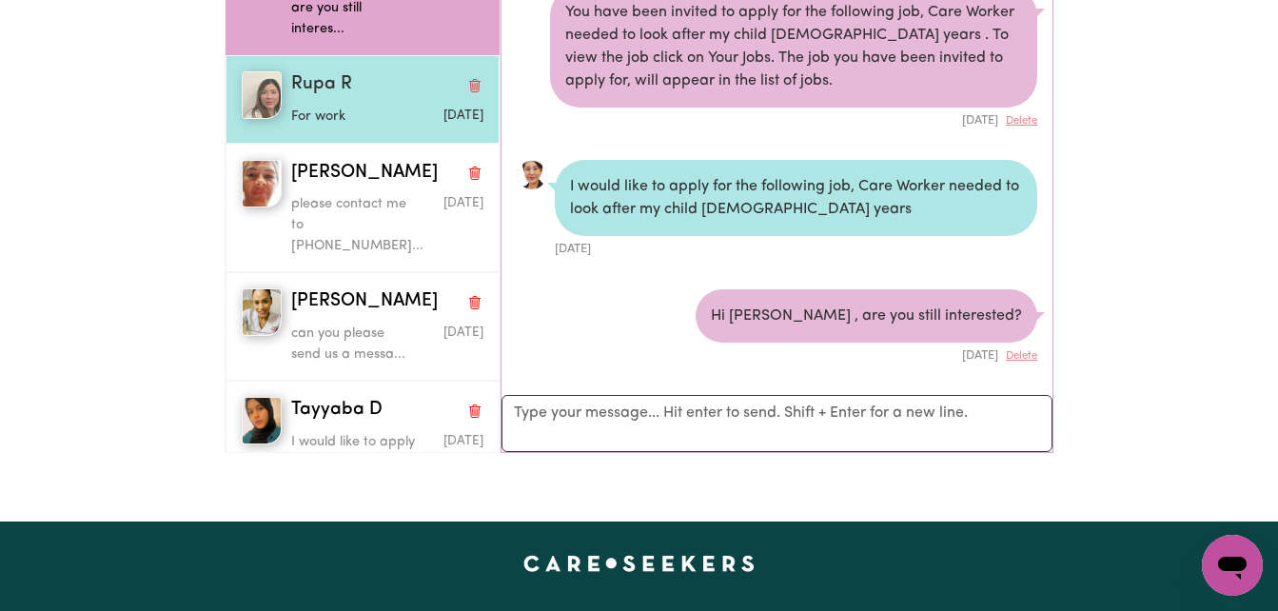
click at [318, 107] on p "For work" at bounding box center [355, 117] width 128 height 21
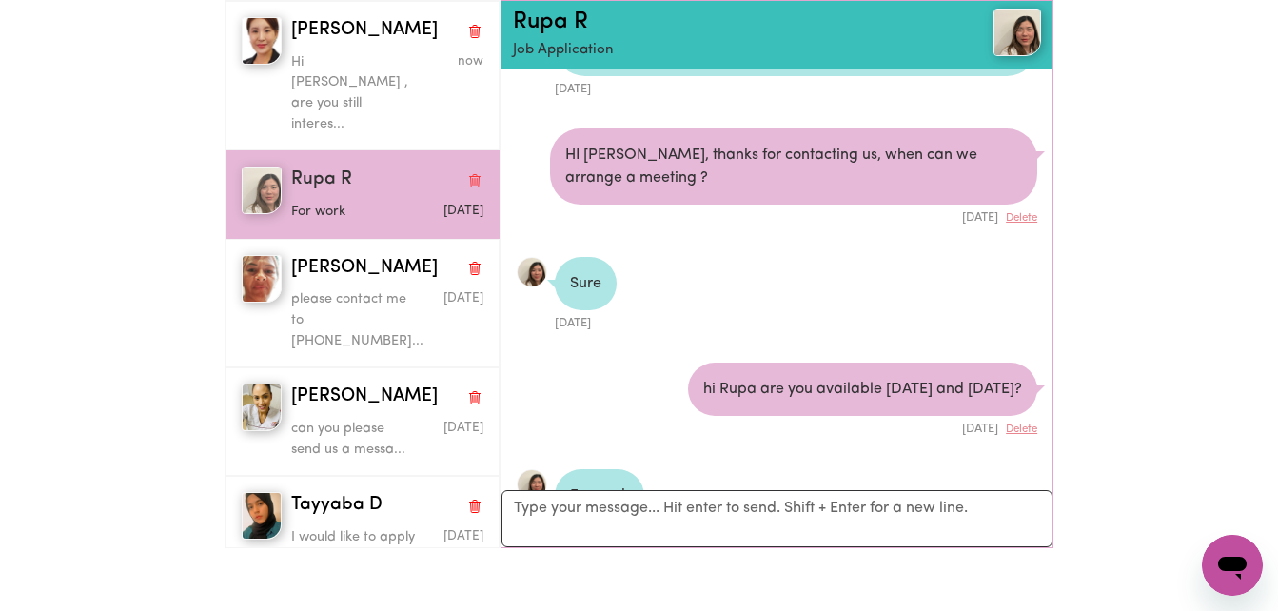
scroll to position [169, 0]
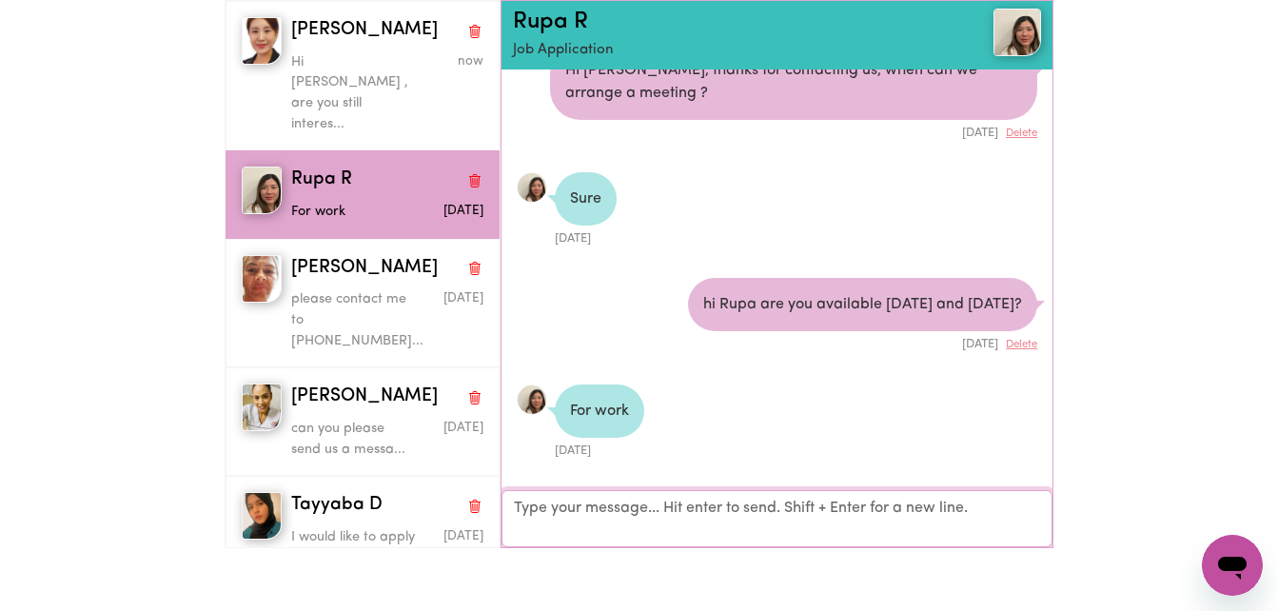
click at [675, 511] on textarea "Your reply" at bounding box center [776, 518] width 551 height 57
type textarea "Hi Rupa are you available to work [DATE] , [DATE] or [DATE]?"
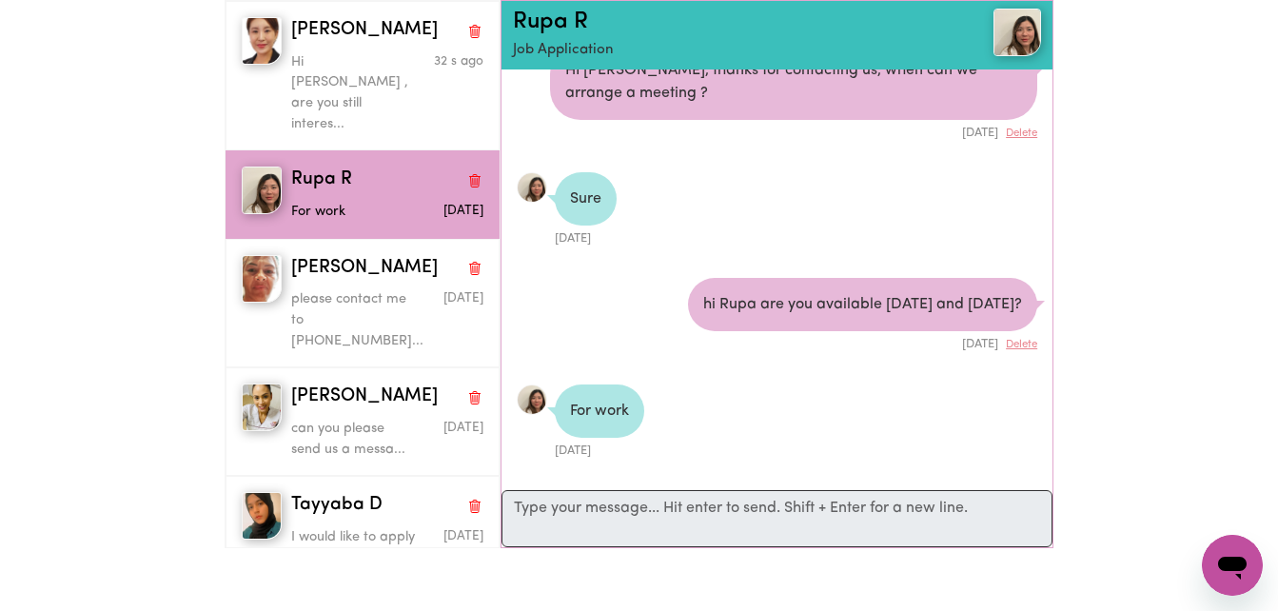
scroll to position [298, 0]
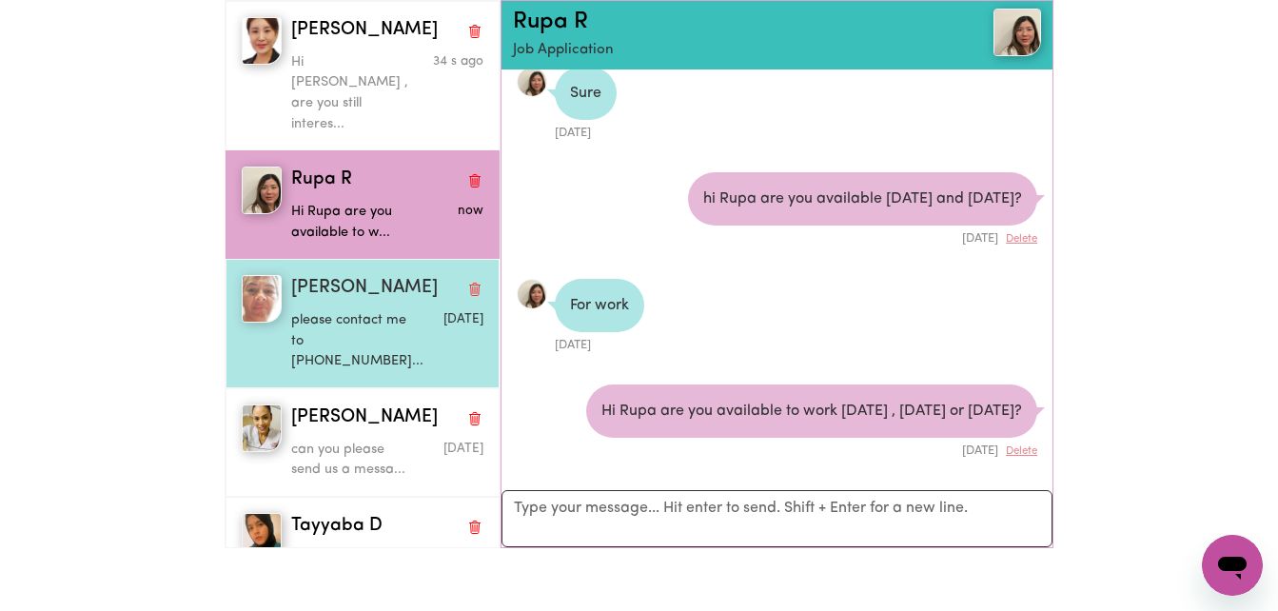
click at [387, 310] on p "please contact me to [PHONE_NUMBER]..." at bounding box center [355, 341] width 128 height 62
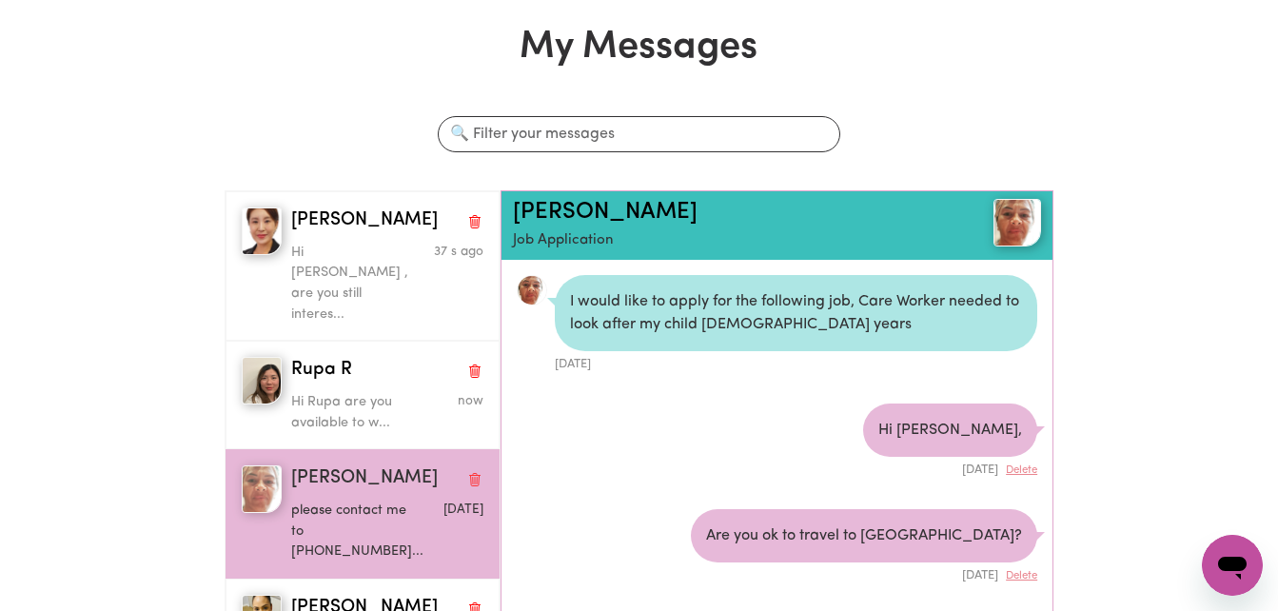
scroll to position [0, 0]
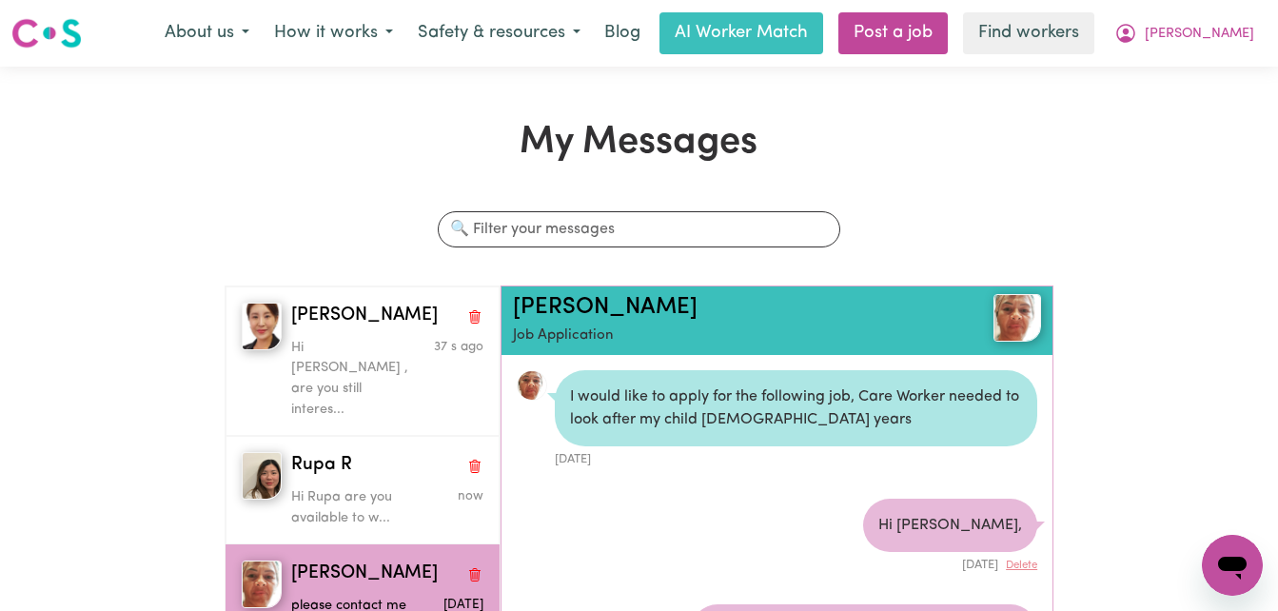
click at [950, 180] on div "My Messages Search conversations [PERSON_NAME] , are you still interes... 37 s …" at bounding box center [639, 484] width 852 height 729
click at [953, 111] on div "My Messages Search conversations [PERSON_NAME] , are you still interes... 37 s …" at bounding box center [639, 484] width 1278 height 835
